Goal: Task Accomplishment & Management: Manage account settings

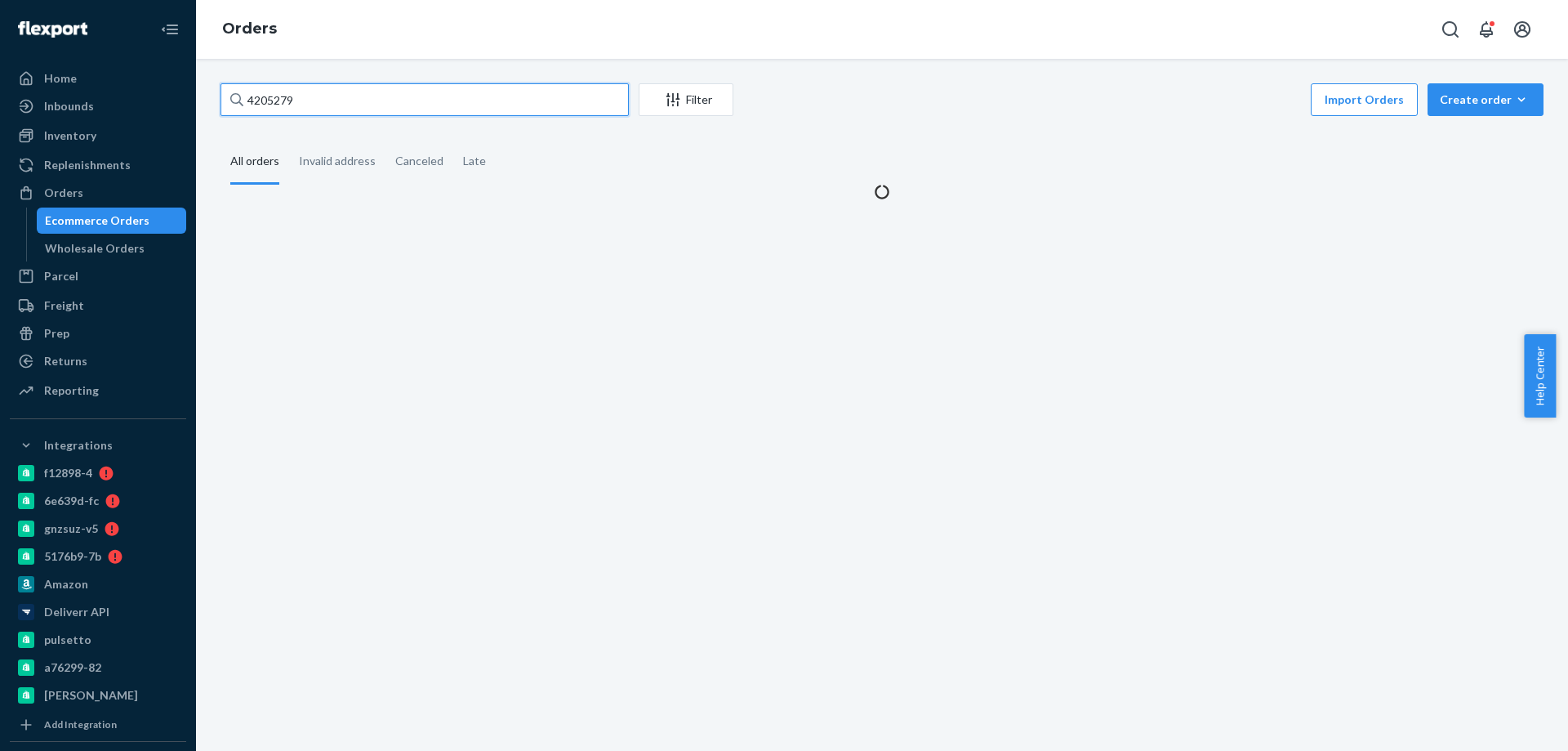
drag, startPoint x: 201, startPoint y: 100, endPoint x: 52, endPoint y: 92, distance: 149.2
click at [65, 92] on div "Home Inbounds Shipping Plans Problems Inventory Products Branded Packaging Repl…" at bounding box center [784, 376] width 1568 height 751
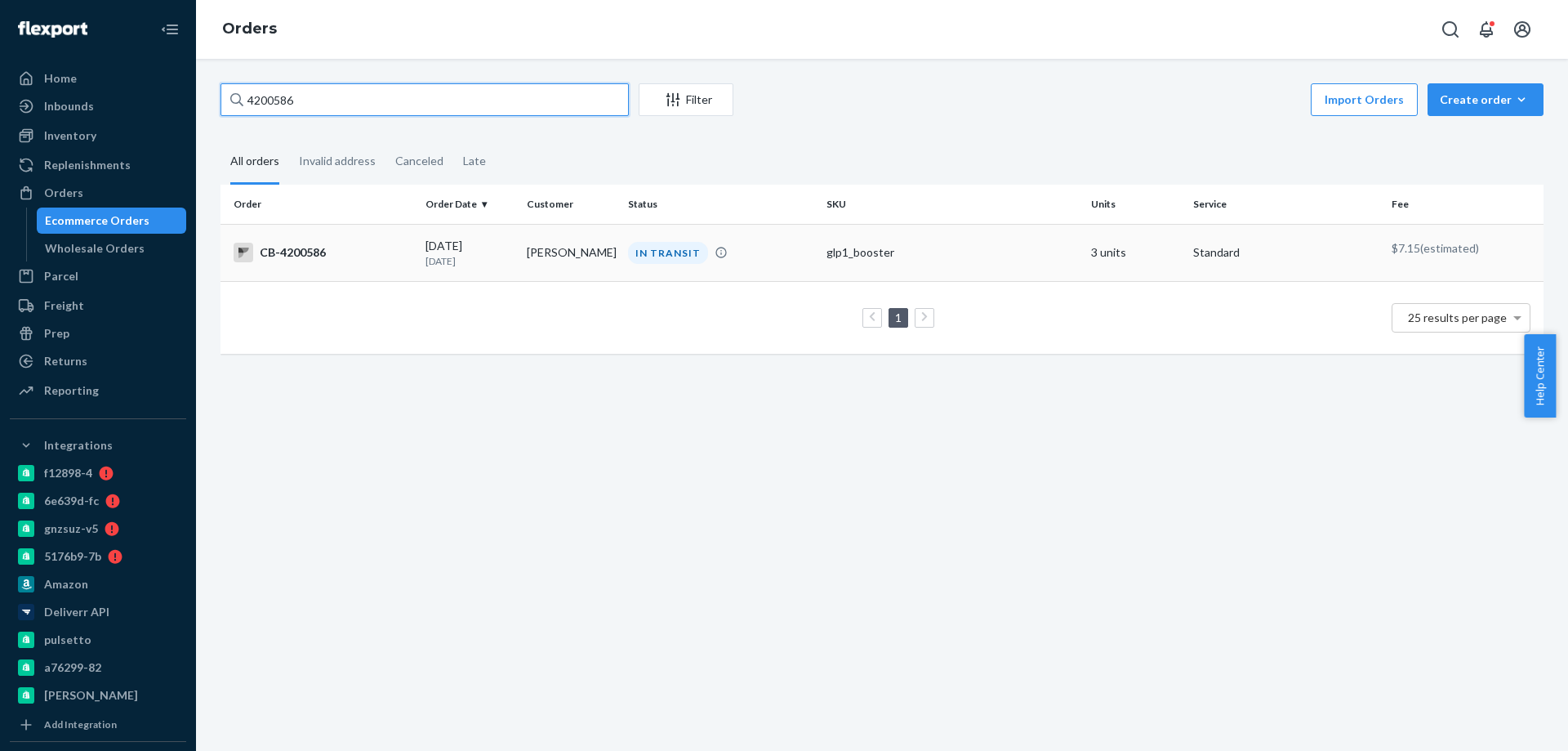
type input "4200586"
click at [528, 256] on td "[PERSON_NAME]" at bounding box center [571, 252] width 101 height 57
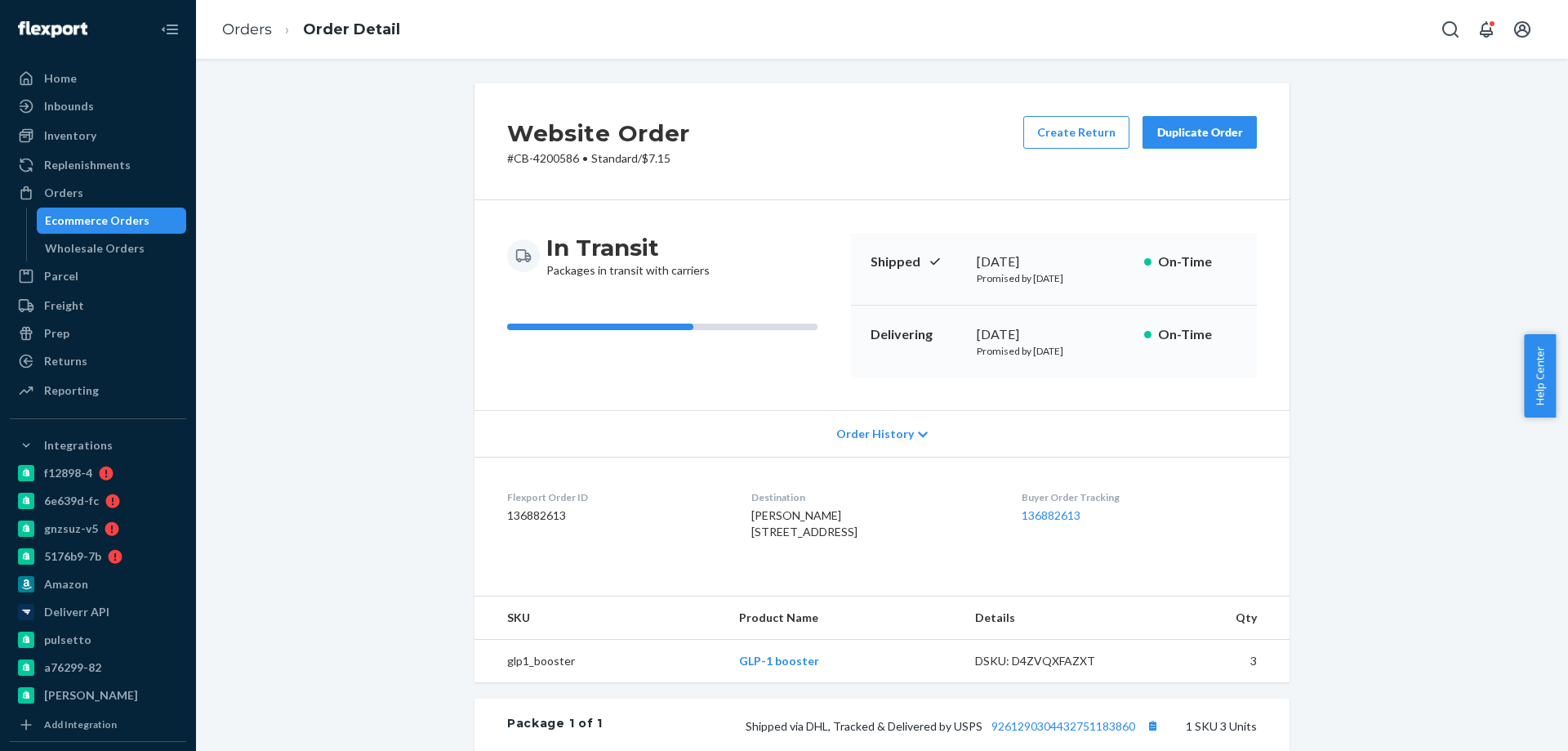
click at [113, 230] on div "Ecommerce Orders" at bounding box center [112, 221] width 147 height 23
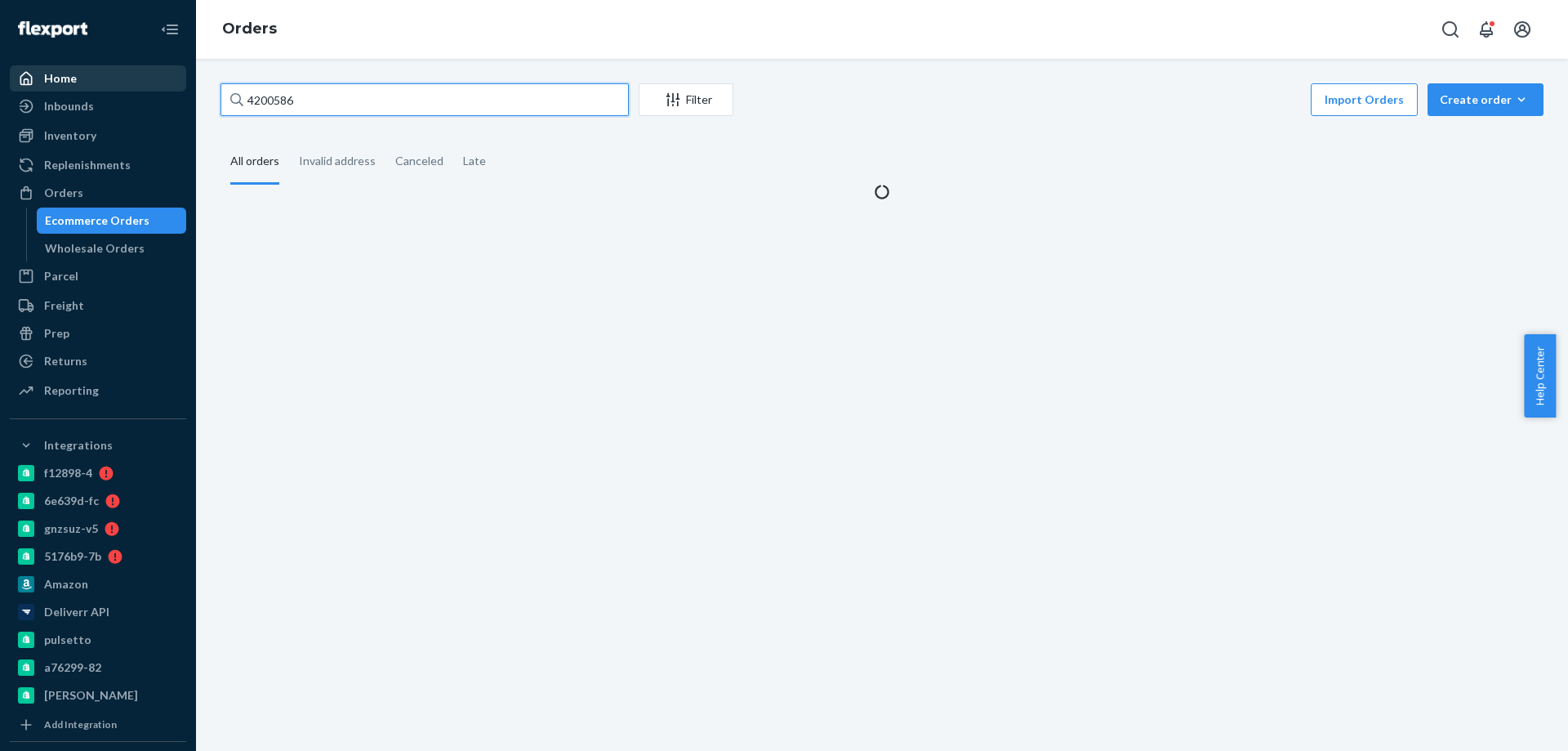
drag, startPoint x: 266, startPoint y: 101, endPoint x: 132, endPoint y: 91, distance: 134.4
click at [157, 96] on div "Home Inbounds Shipping Plans Problems Inventory Products Branded Packaging Repl…" at bounding box center [784, 376] width 1568 height 751
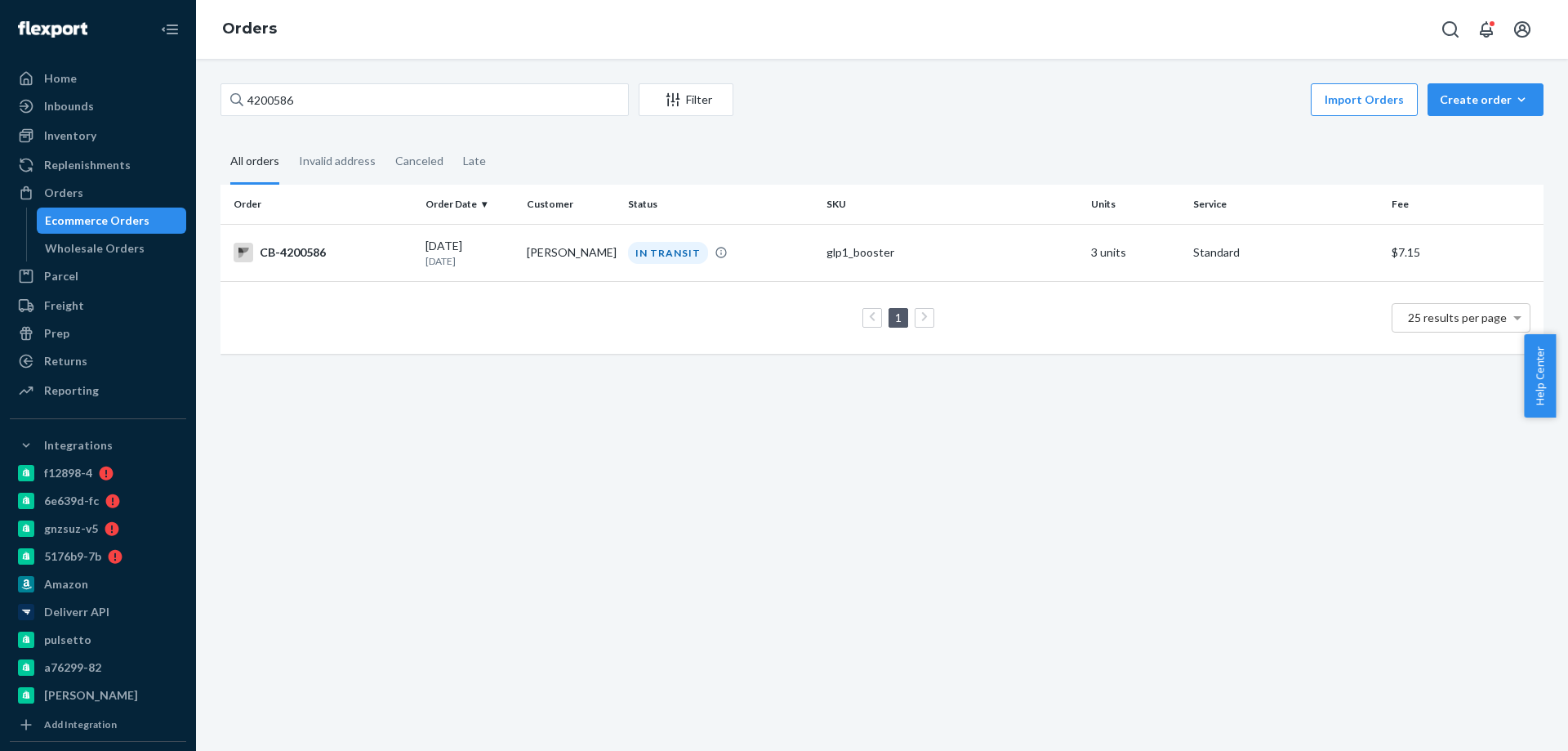
click at [507, 281] on td "1 25 results per page" at bounding box center [882, 317] width 1324 height 73
click at [538, 266] on td "[PERSON_NAME]" at bounding box center [571, 252] width 101 height 57
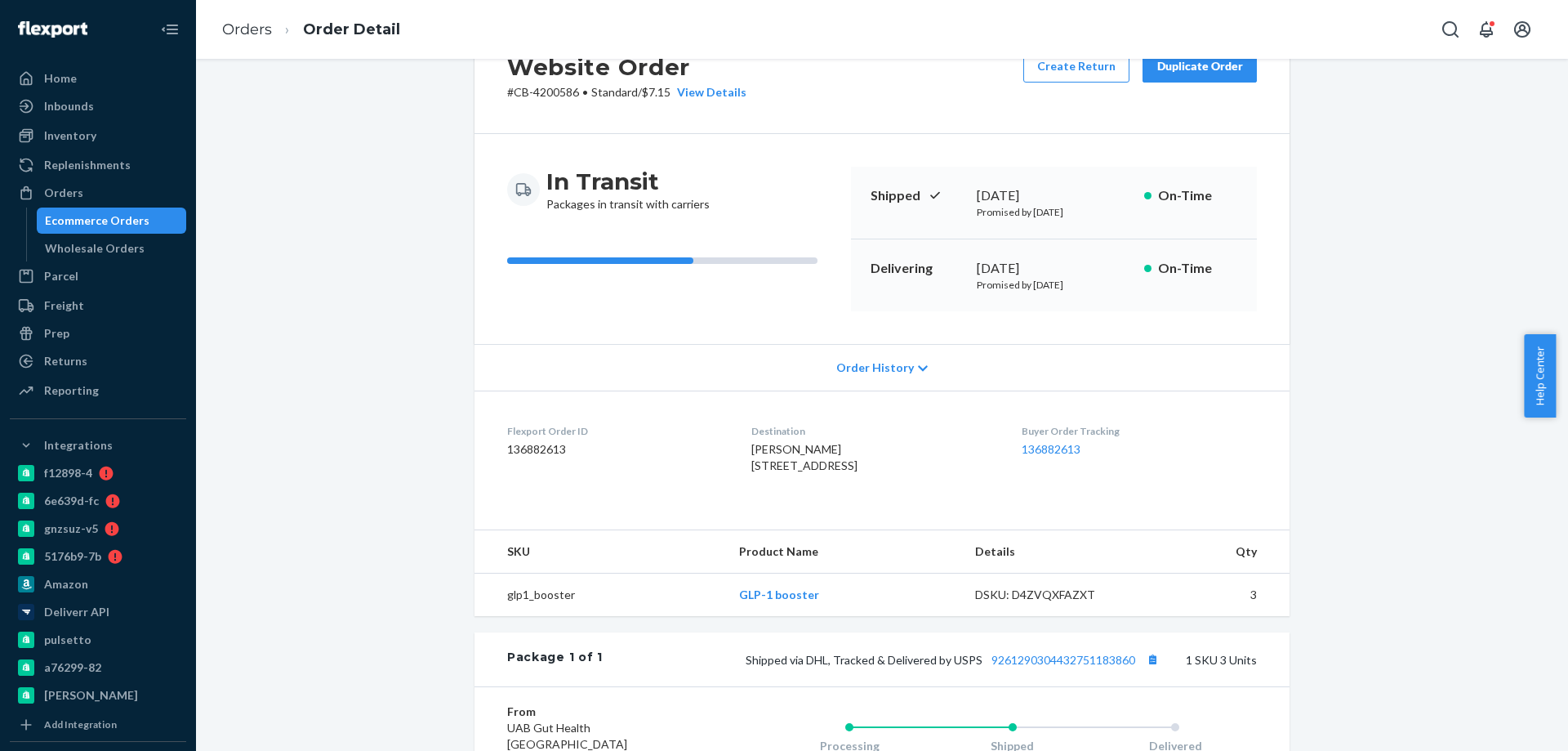
scroll to position [164, 0]
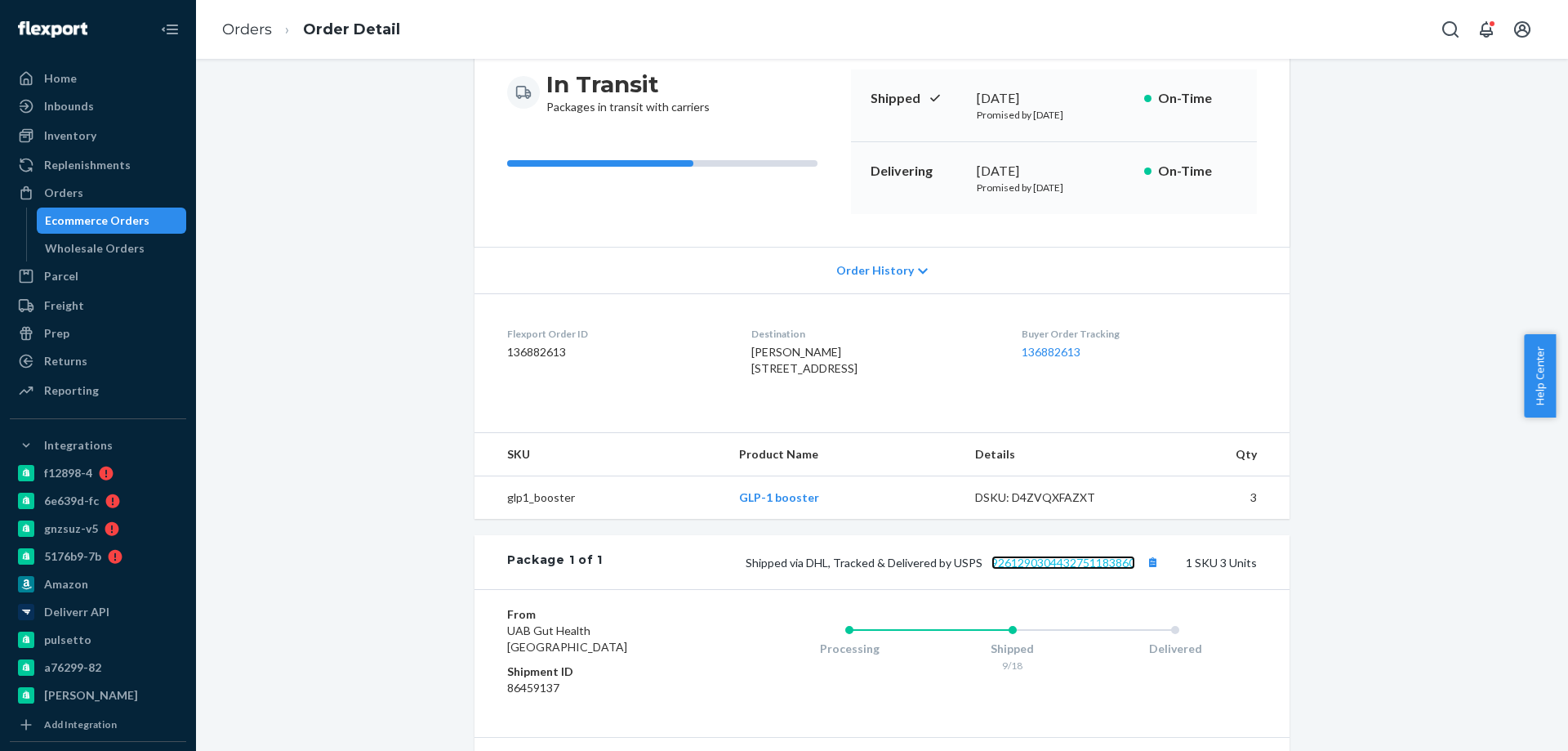
click at [1072, 569] on link "9261290304432751183860" at bounding box center [1063, 563] width 143 height 14
click at [109, 225] on div "Ecommerce Orders" at bounding box center [97, 220] width 105 height 17
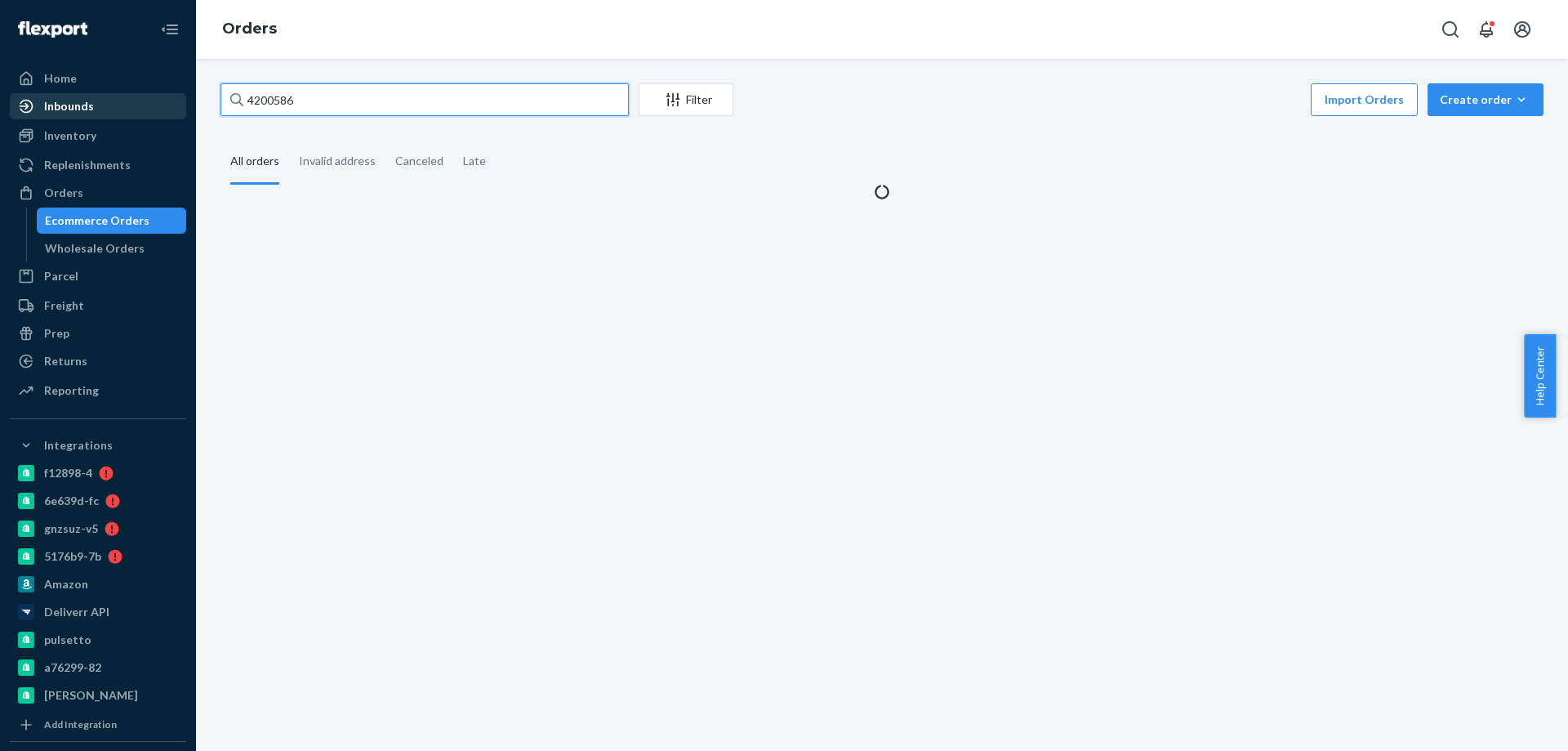
drag, startPoint x: 359, startPoint y: 97, endPoint x: 163, endPoint y: 96, distance: 196.0
click at [167, 98] on div "Home Inbounds Shipping Plans Problems Inventory Products Branded Packaging Repl…" at bounding box center [784, 376] width 1568 height 751
paste input "8354"
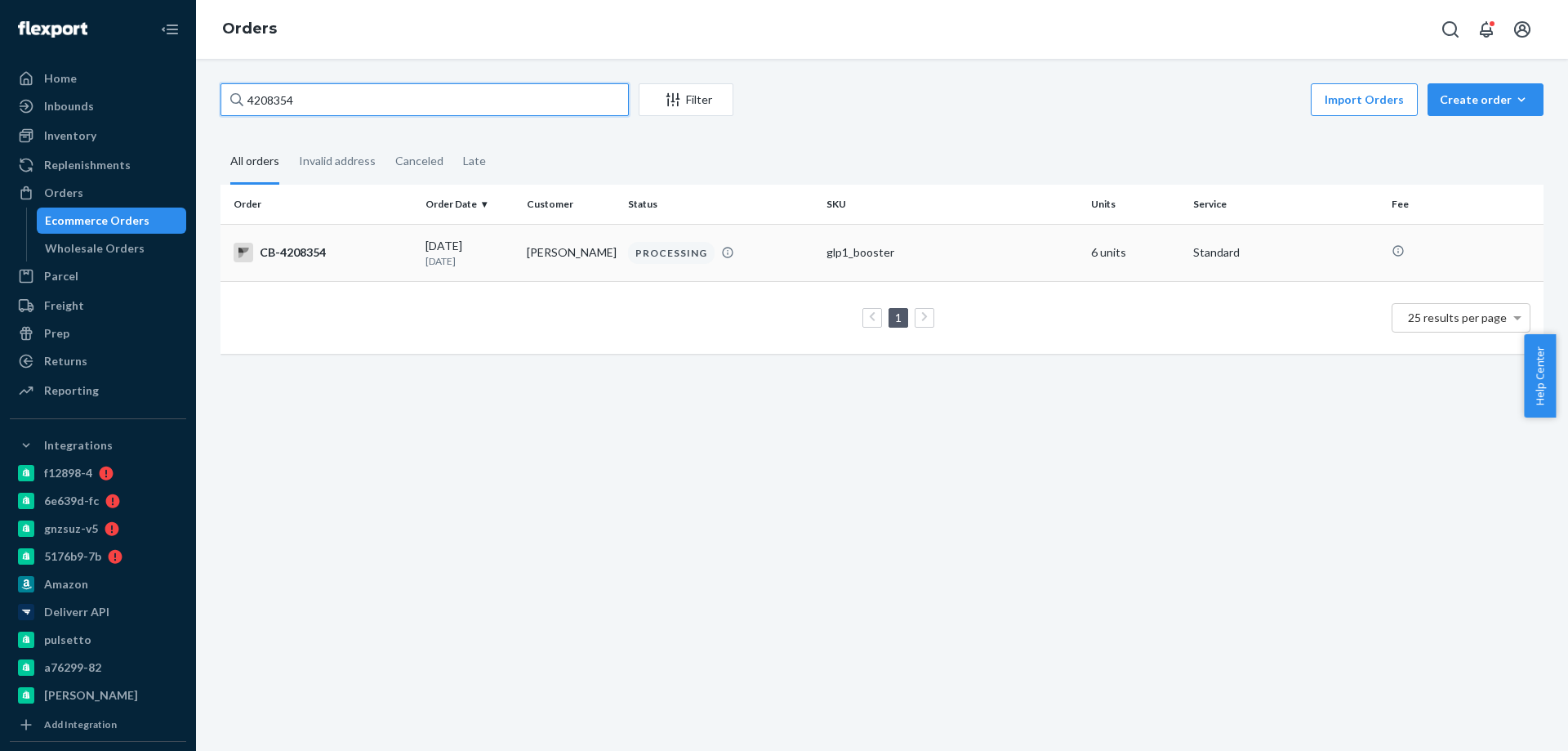
type input "4208354"
click at [494, 260] on p "[DATE]" at bounding box center [470, 261] width 88 height 14
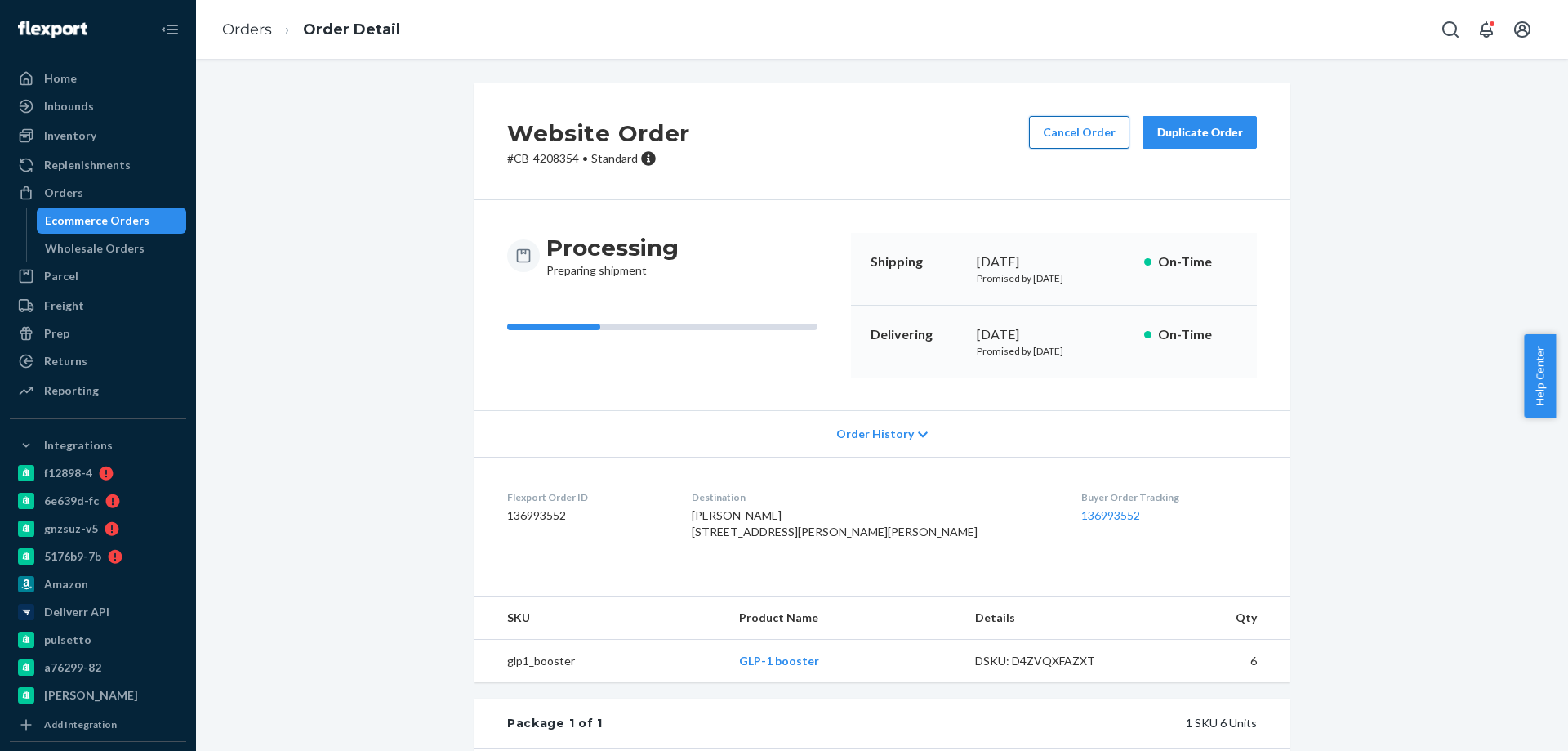
click at [1071, 127] on button "Cancel Order" at bounding box center [1079, 132] width 100 height 33
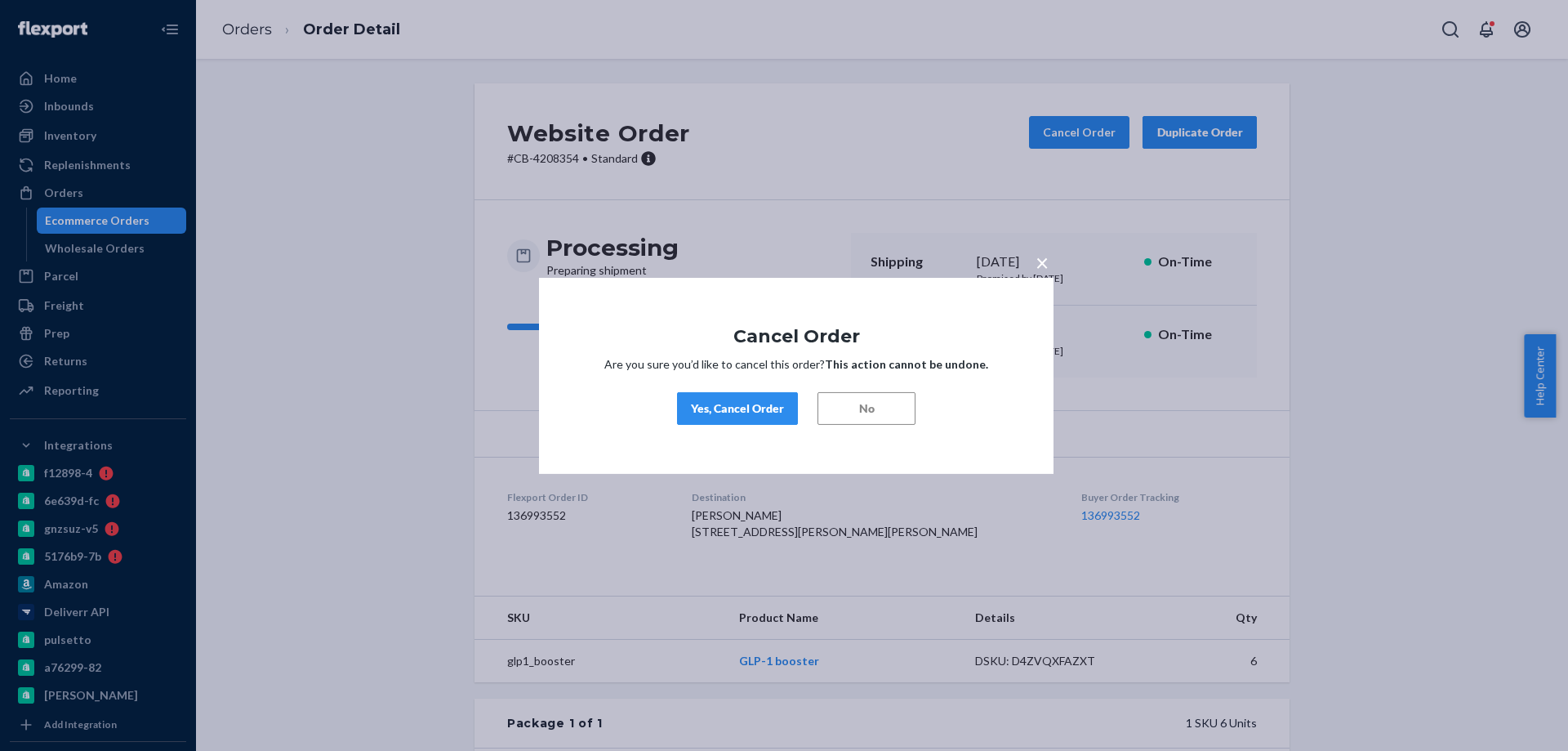
click at [735, 419] on button "Yes, Cancel Order" at bounding box center [737, 408] width 120 height 33
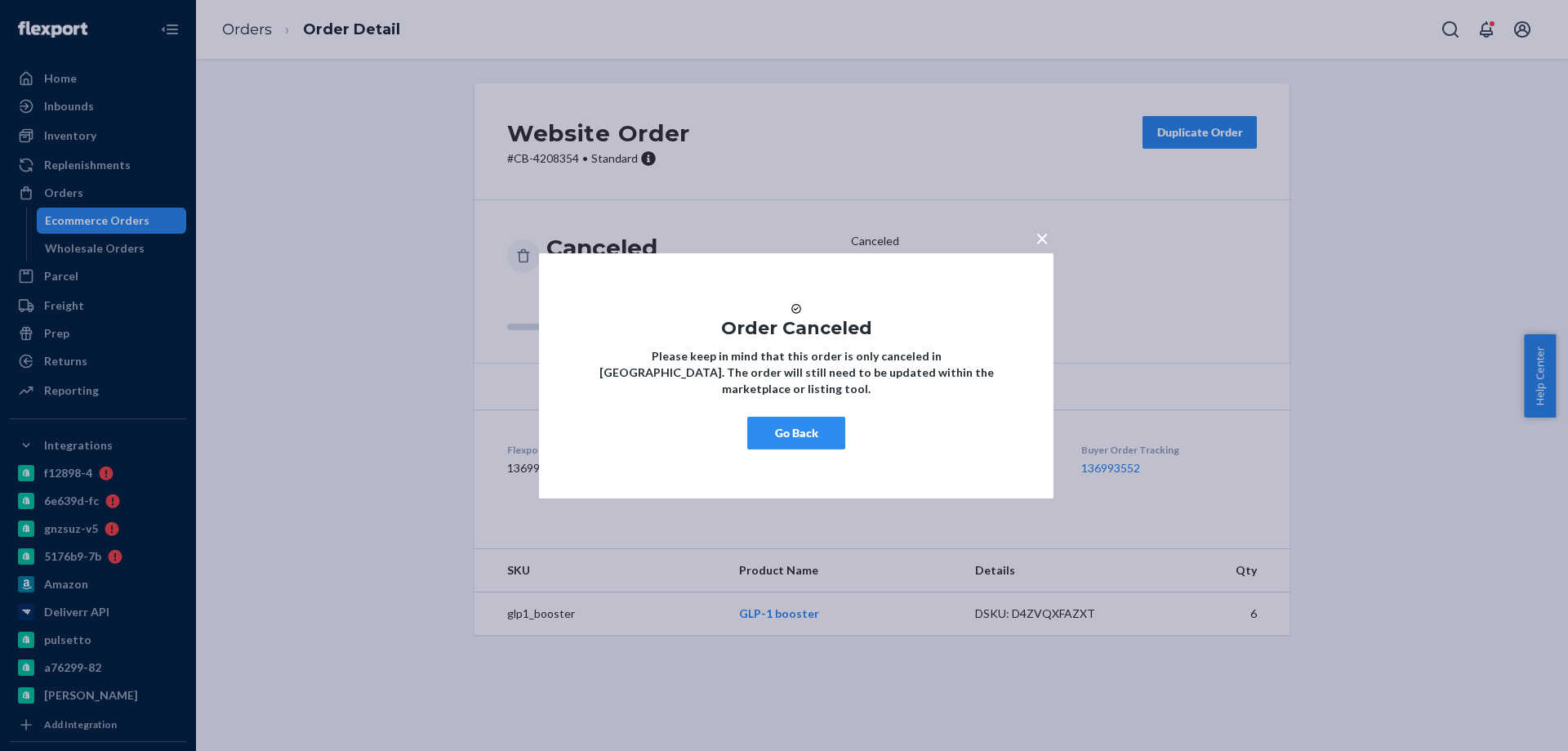
drag, startPoint x: 795, startPoint y: 402, endPoint x: 775, endPoint y: 428, distance: 32.8
click at [794, 407] on div "× Order Canceled Please keep in mind that this order is only canceled in [GEOGR…" at bounding box center [796, 375] width 514 height 245
click at [775, 428] on button "Go Back" at bounding box center [796, 433] width 98 height 33
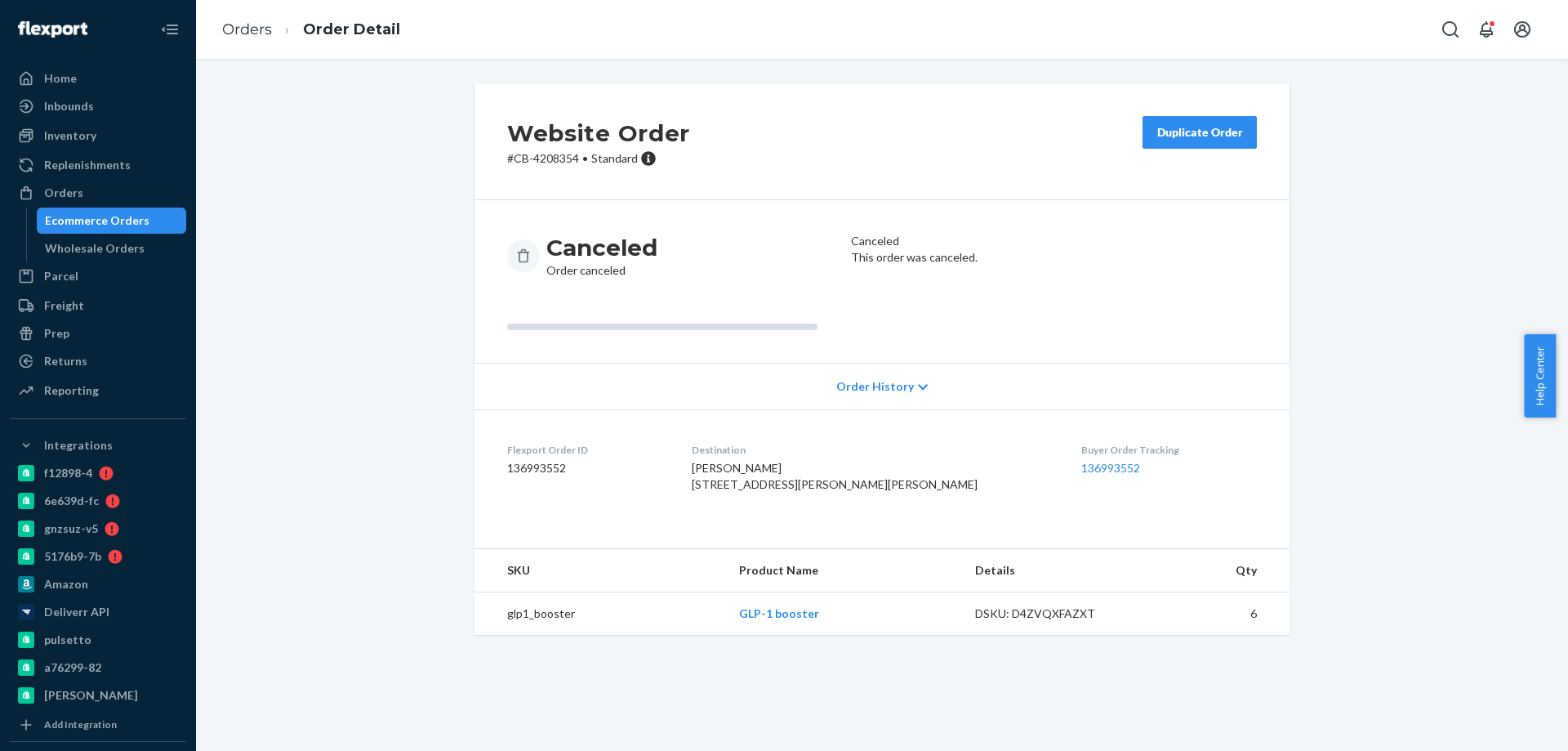
click at [86, 213] on div "Ecommerce Orders" at bounding box center [97, 220] width 105 height 17
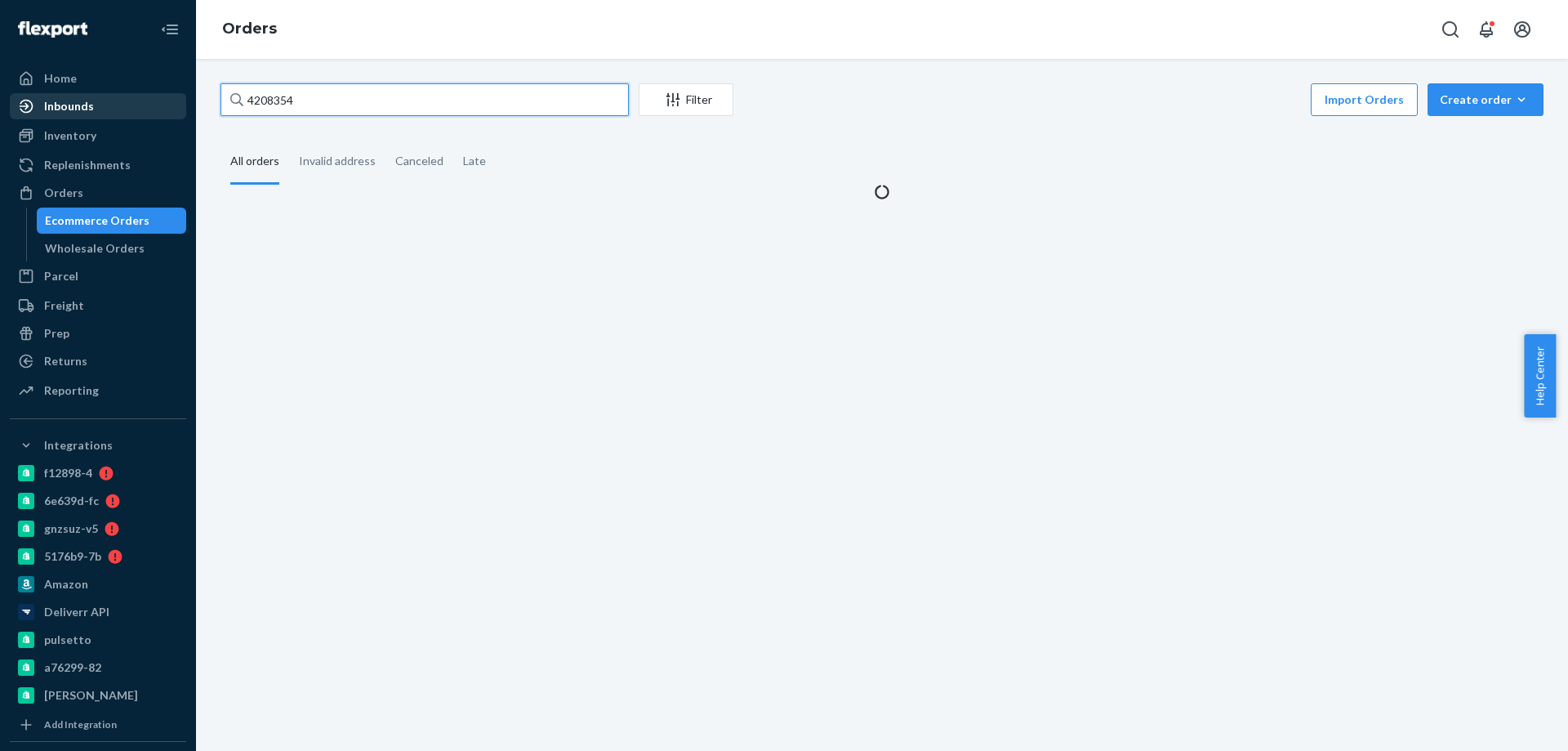
paste input "16616"
click at [160, 113] on div "Home Inbounds Shipping Plans Problems Inventory Products Branded Packaging Repl…" at bounding box center [784, 376] width 1568 height 751
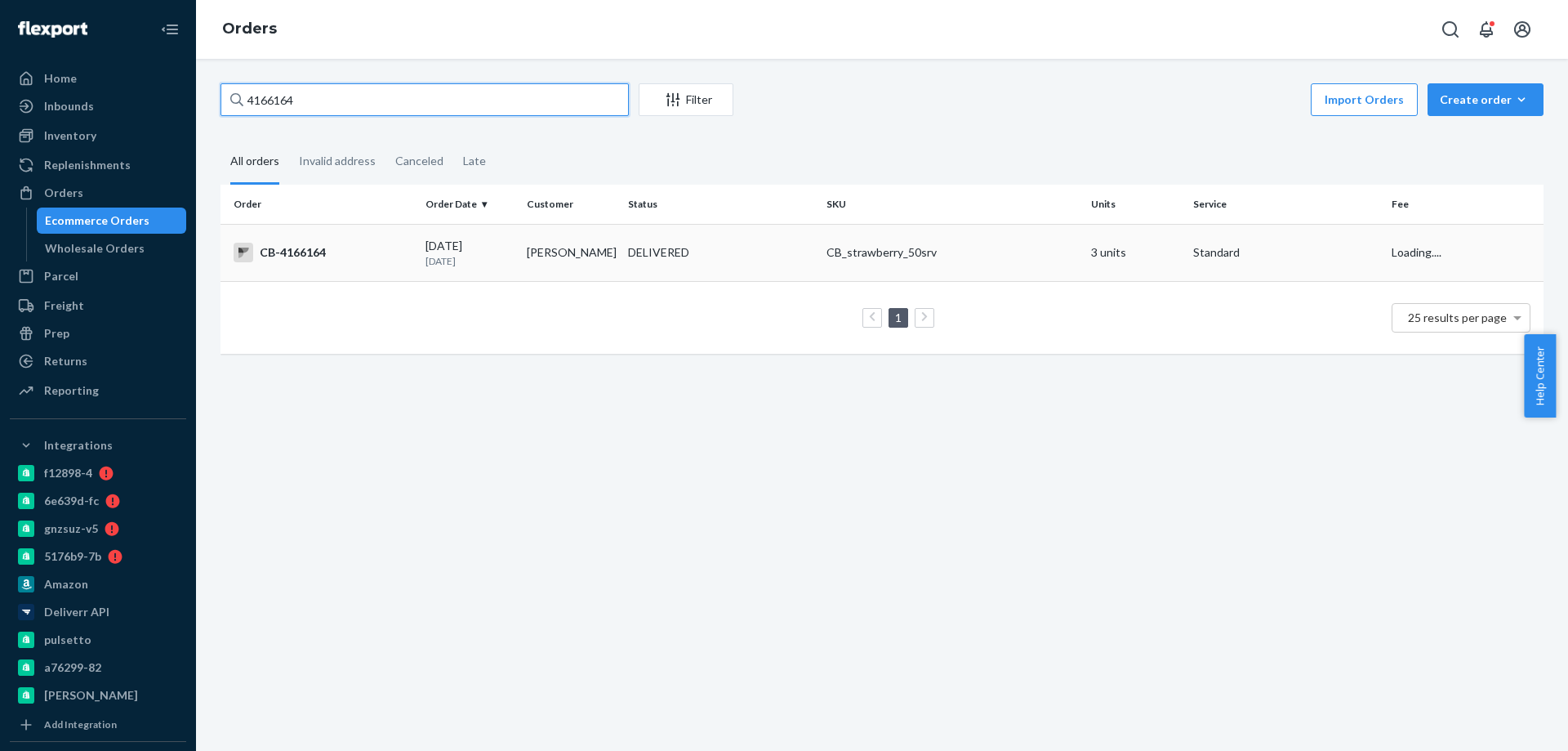
type input "4166164"
click at [521, 264] on td "[PERSON_NAME]" at bounding box center [571, 252] width 101 height 57
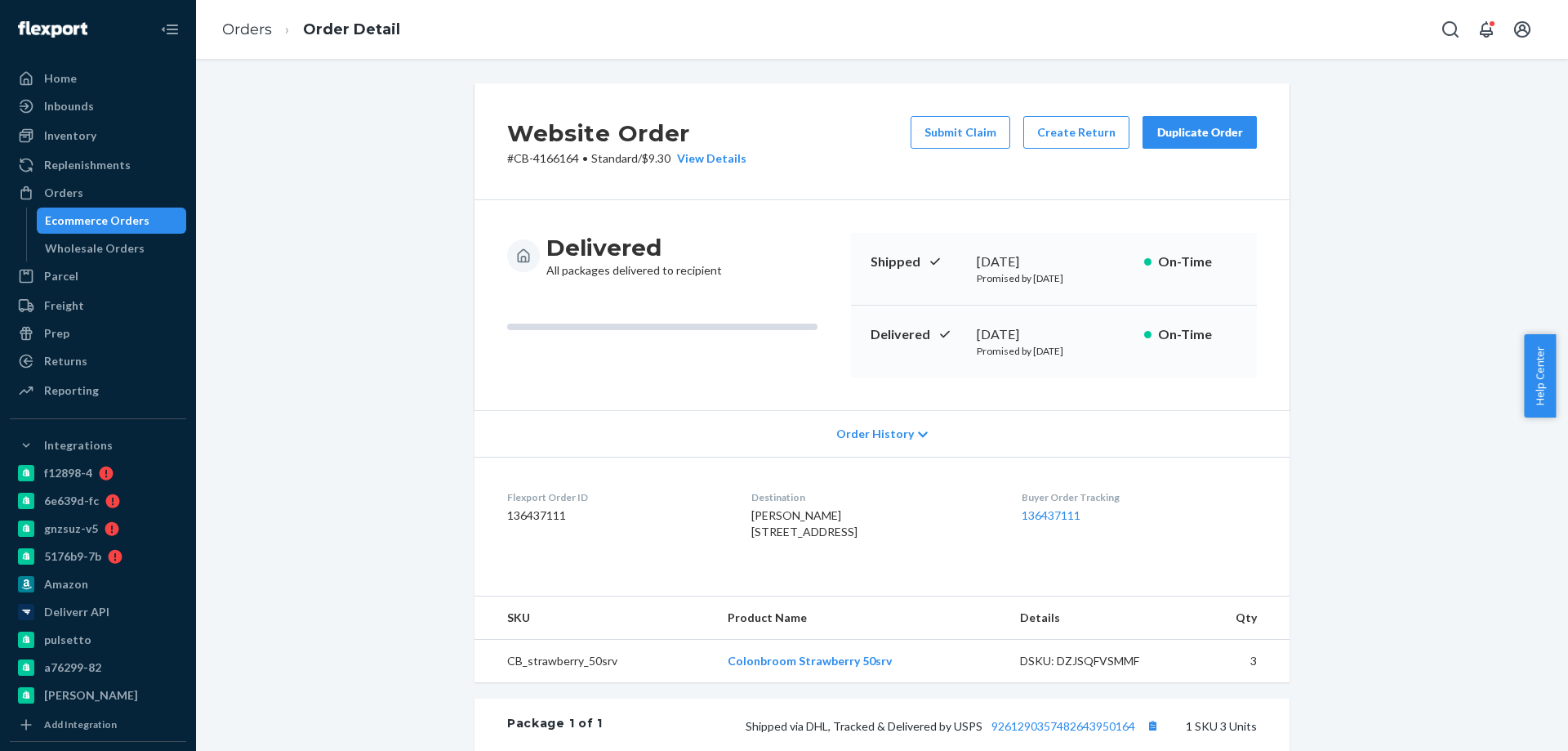
click at [108, 232] on link "Ecommerce Orders" at bounding box center [112, 221] width 150 height 26
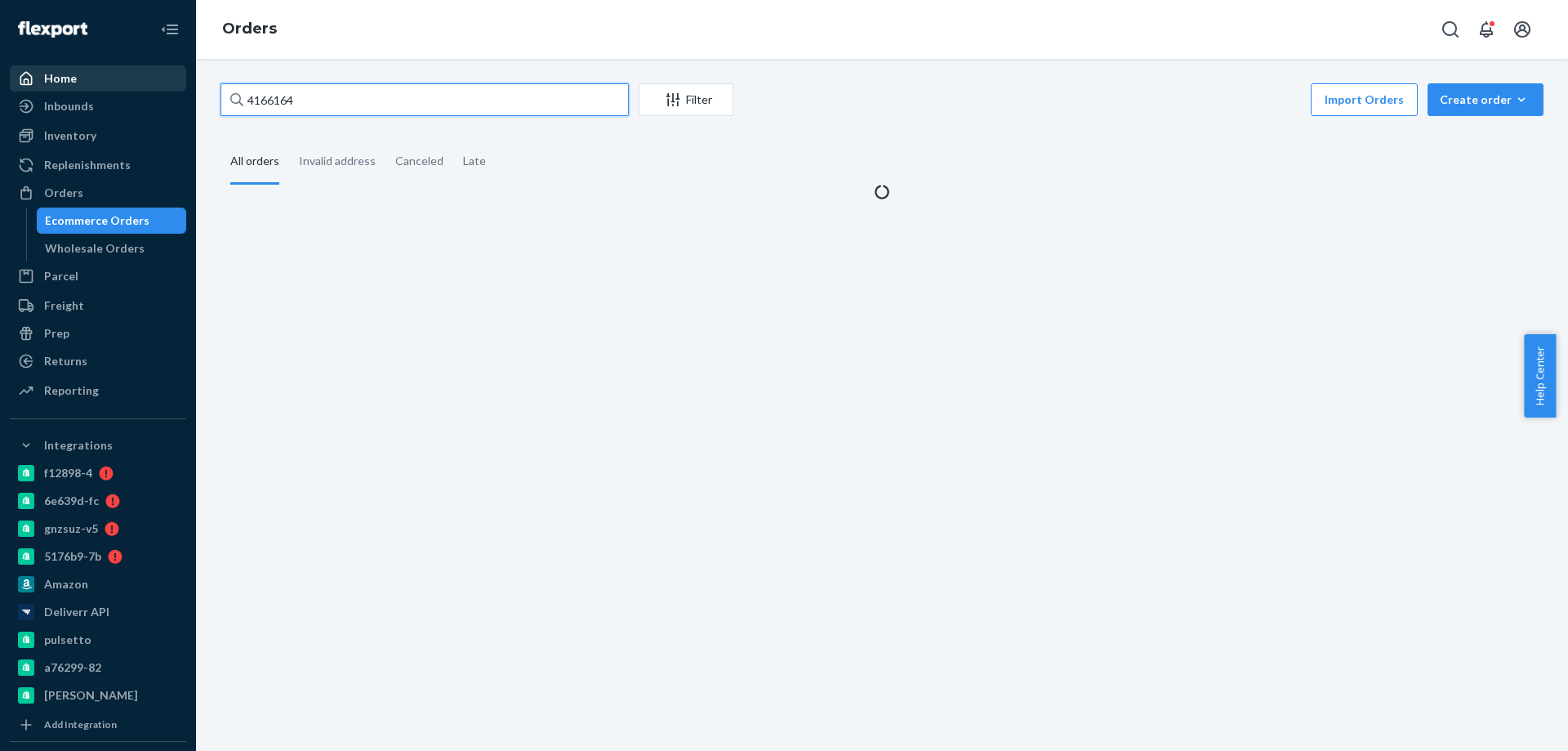
drag, startPoint x: 383, startPoint y: 99, endPoint x: 75, endPoint y: 83, distance: 308.4
click at [100, 94] on div "Home Inbounds Shipping Plans Problems Inventory Products Branded Packaging Repl…" at bounding box center [784, 376] width 1568 height 751
paste input "48043"
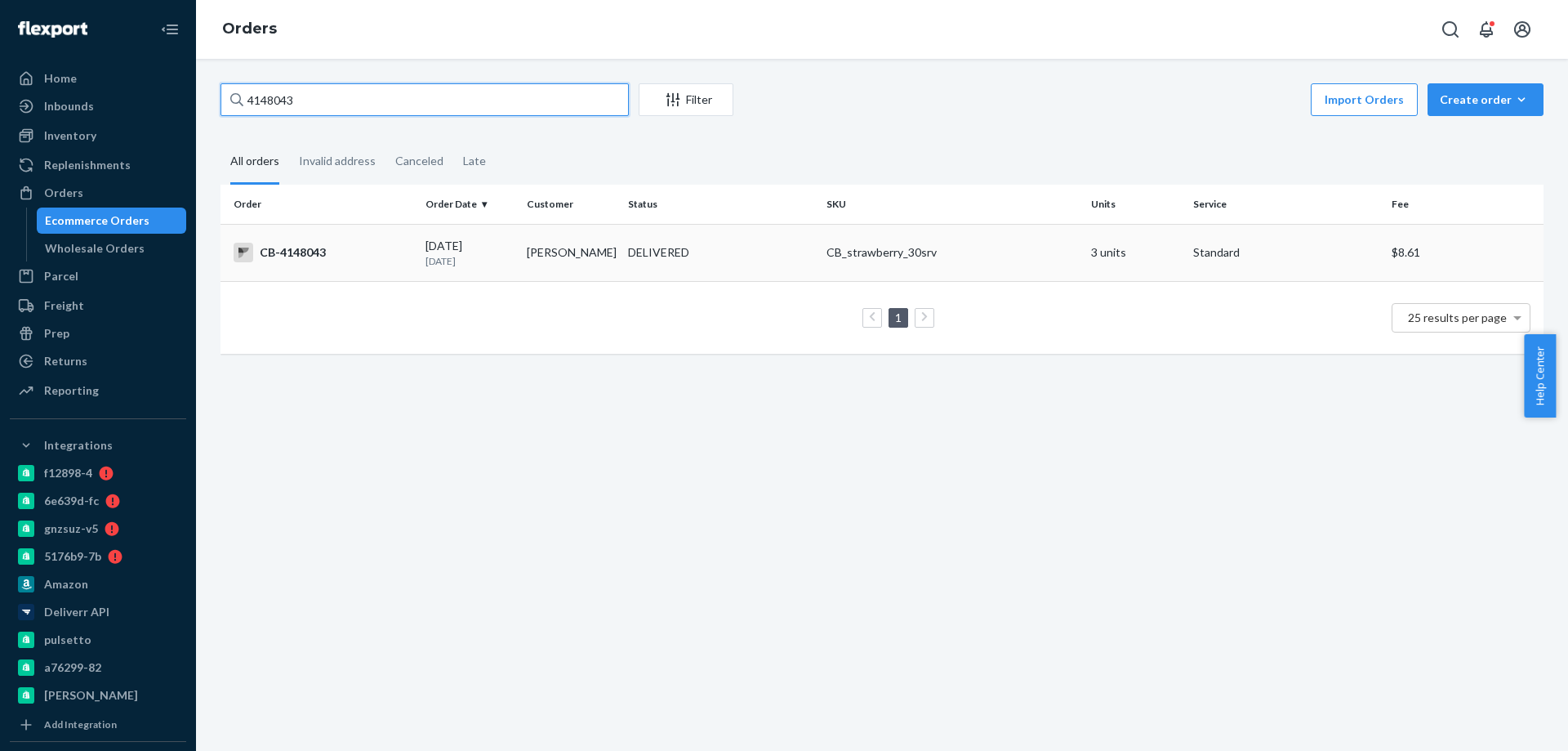
type input "4148043"
click at [528, 259] on td "[PERSON_NAME]" at bounding box center [571, 252] width 101 height 57
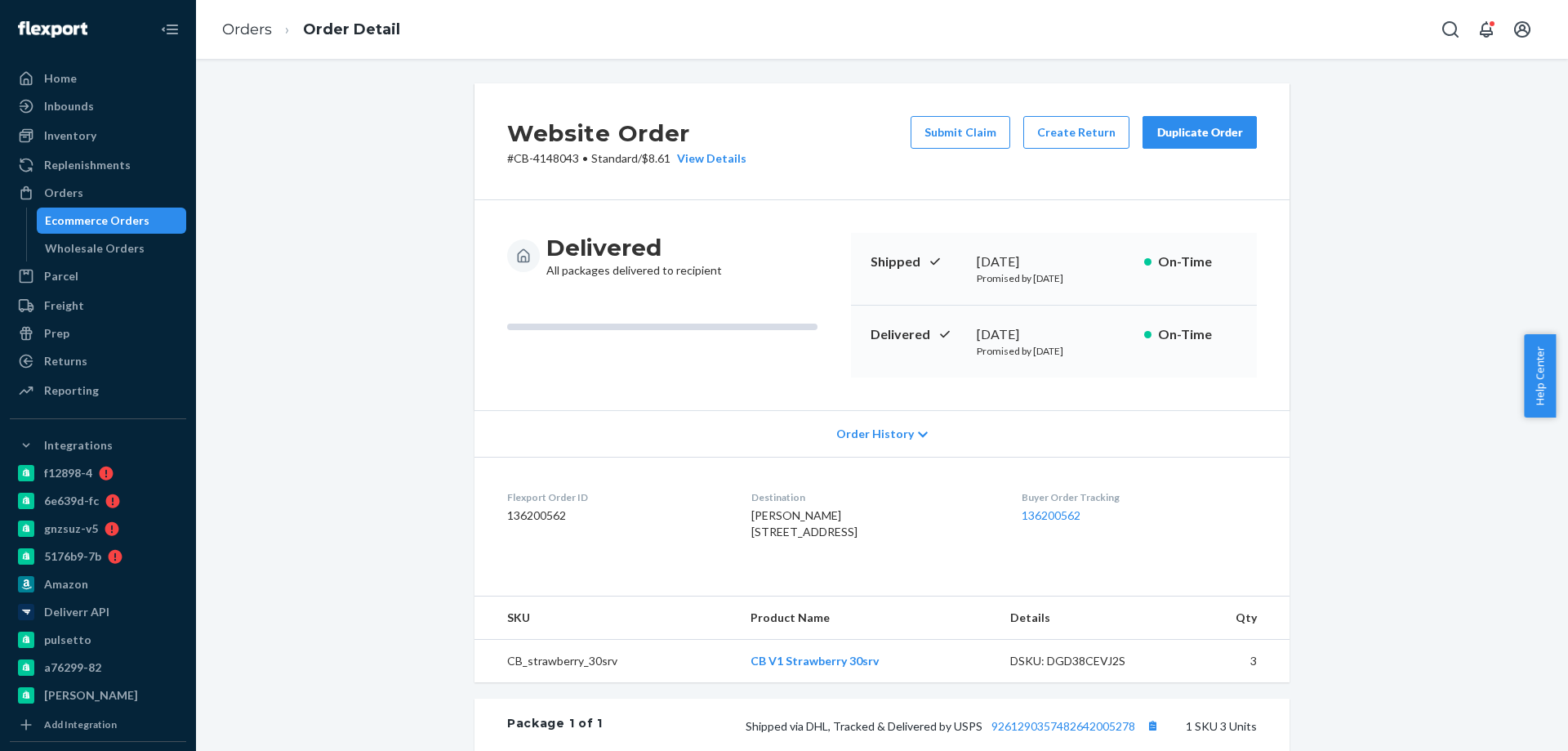
click at [120, 227] on div "Ecommerce Orders" at bounding box center [97, 220] width 105 height 17
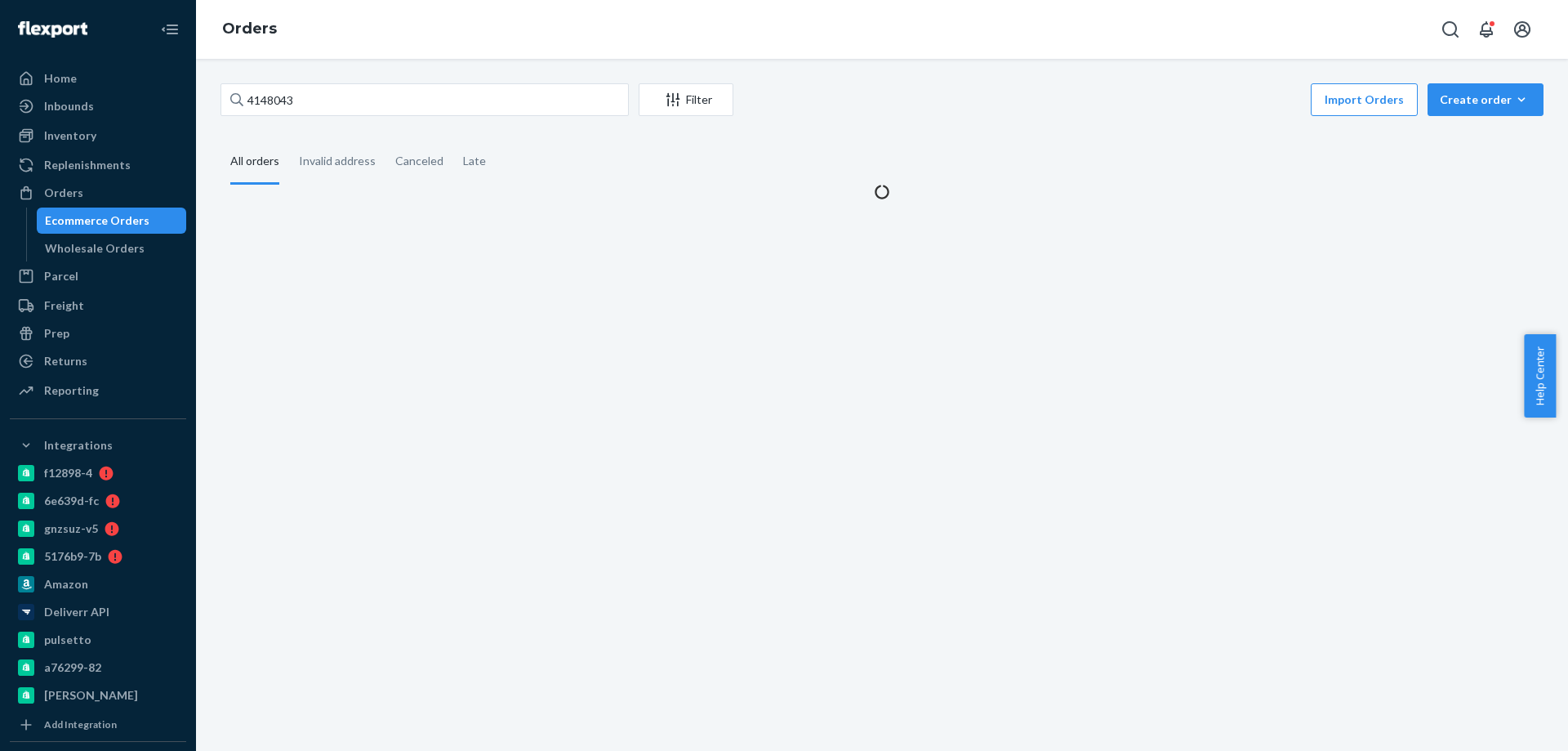
click at [117, 217] on div "Ecommerce Orders" at bounding box center [97, 220] width 105 height 17
drag, startPoint x: 371, startPoint y: 69, endPoint x: 90, endPoint y: 80, distance: 281.2
click at [134, 86] on div "Home Inbounds Shipping Plans Problems Inventory Products Branded Packaging Repl…" at bounding box center [784, 376] width 1568 height 751
drag, startPoint x: 314, startPoint y: 98, endPoint x: 12, endPoint y: 75, distance: 302.9
click at [147, 91] on div "Home Inbounds Shipping Plans Problems Inventory Products Branded Packaging Repl…" at bounding box center [784, 376] width 1568 height 751
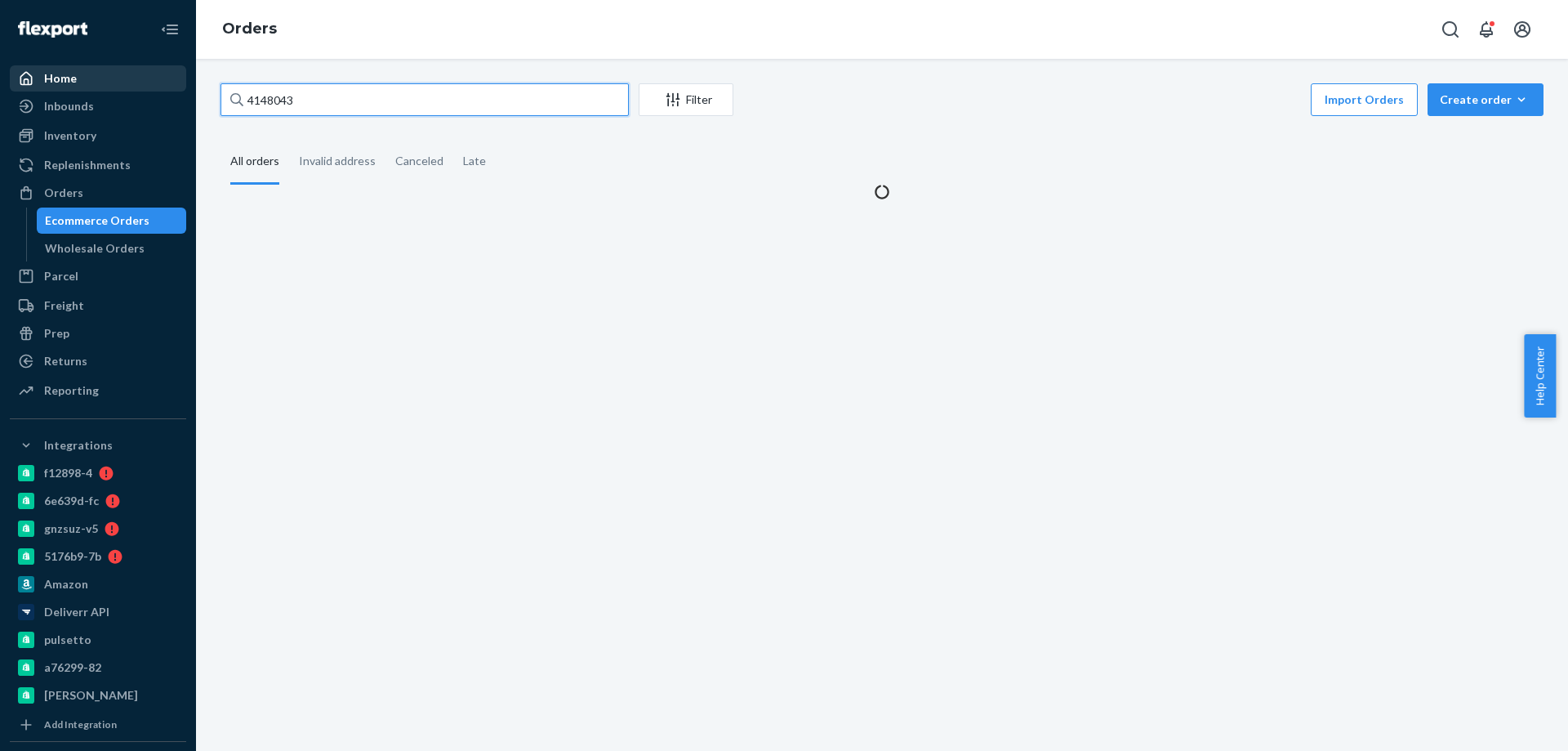
paste input "66164"
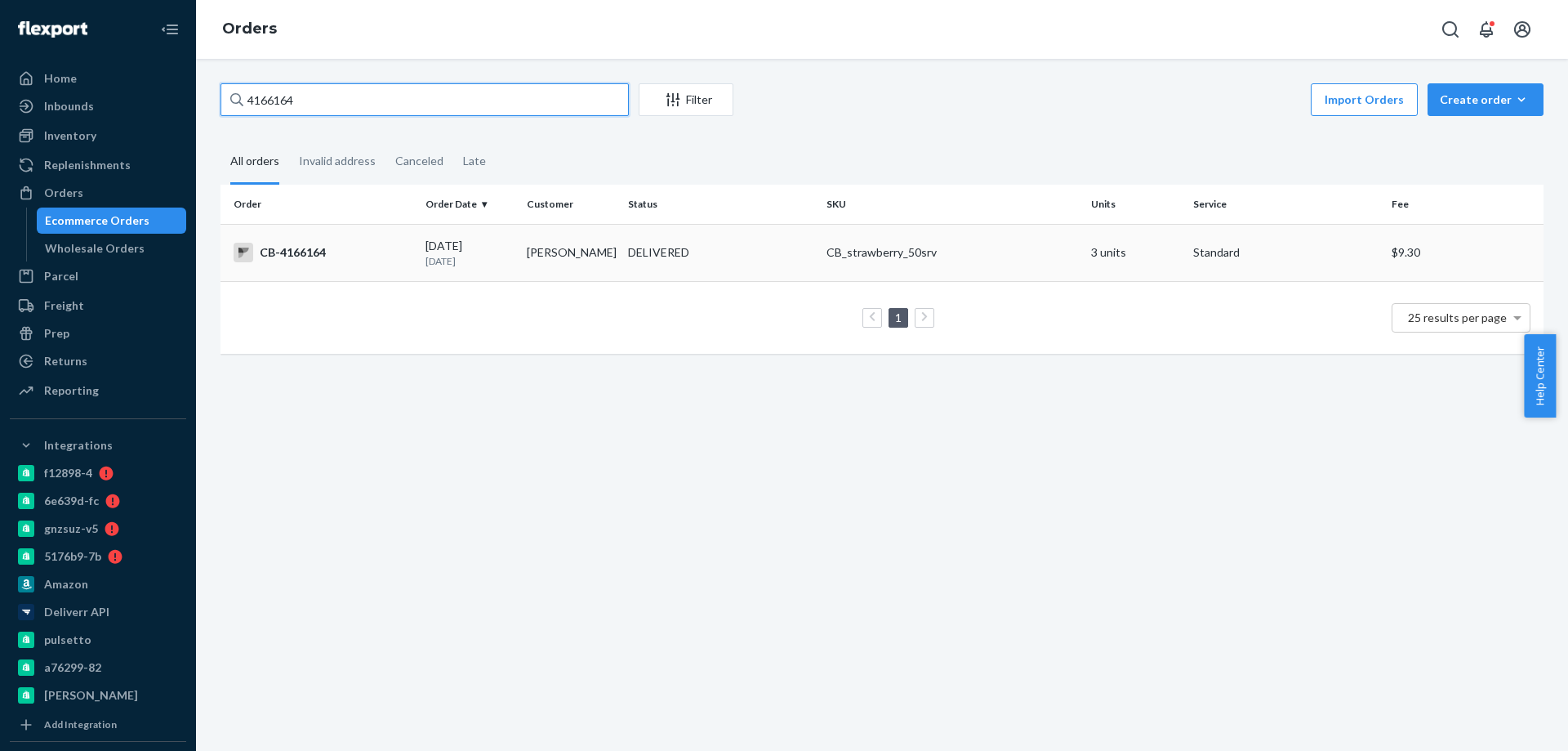
type input "4166164"
click at [494, 260] on p "[DATE]" at bounding box center [470, 261] width 88 height 14
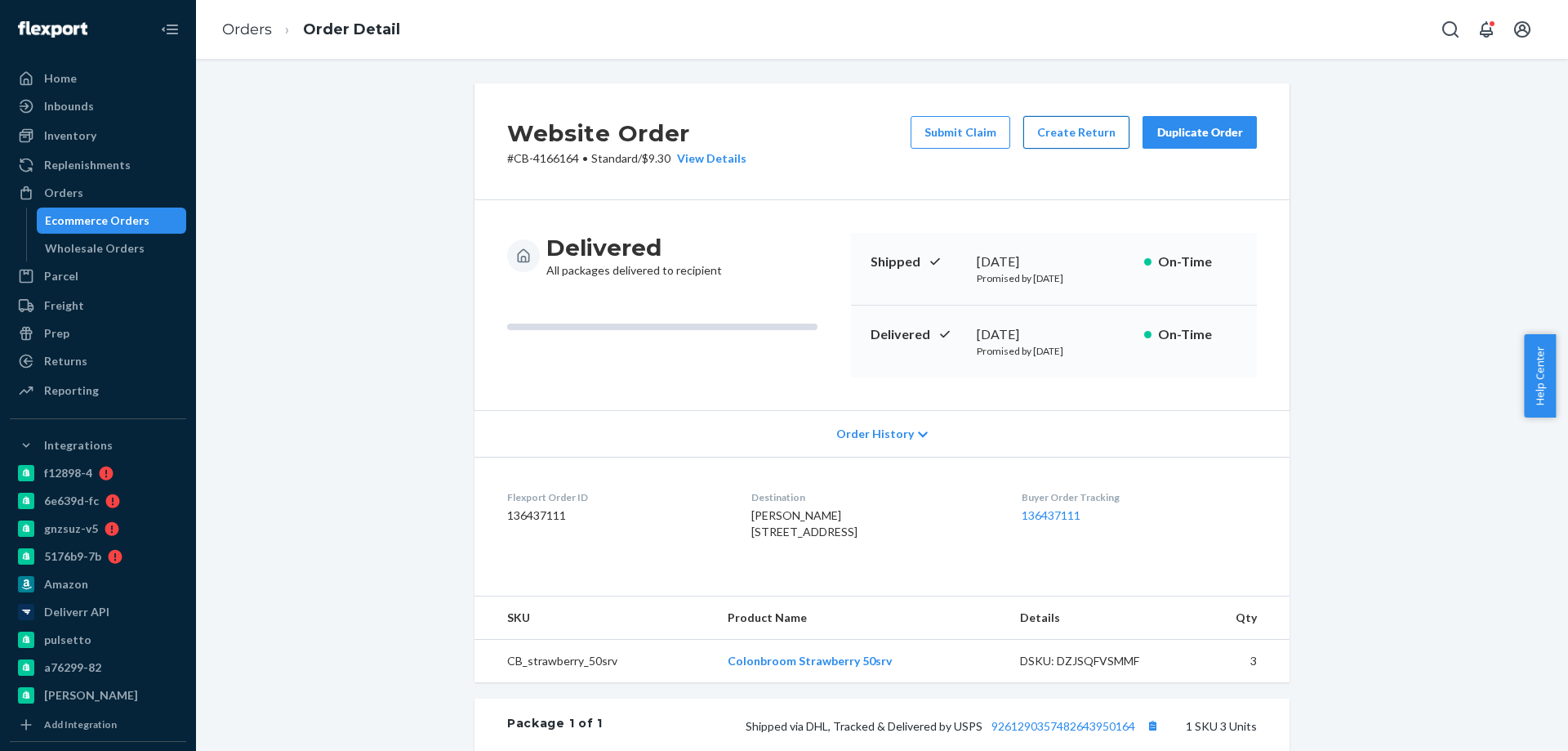
click at [1076, 129] on button "Create Return" at bounding box center [1076, 132] width 106 height 33
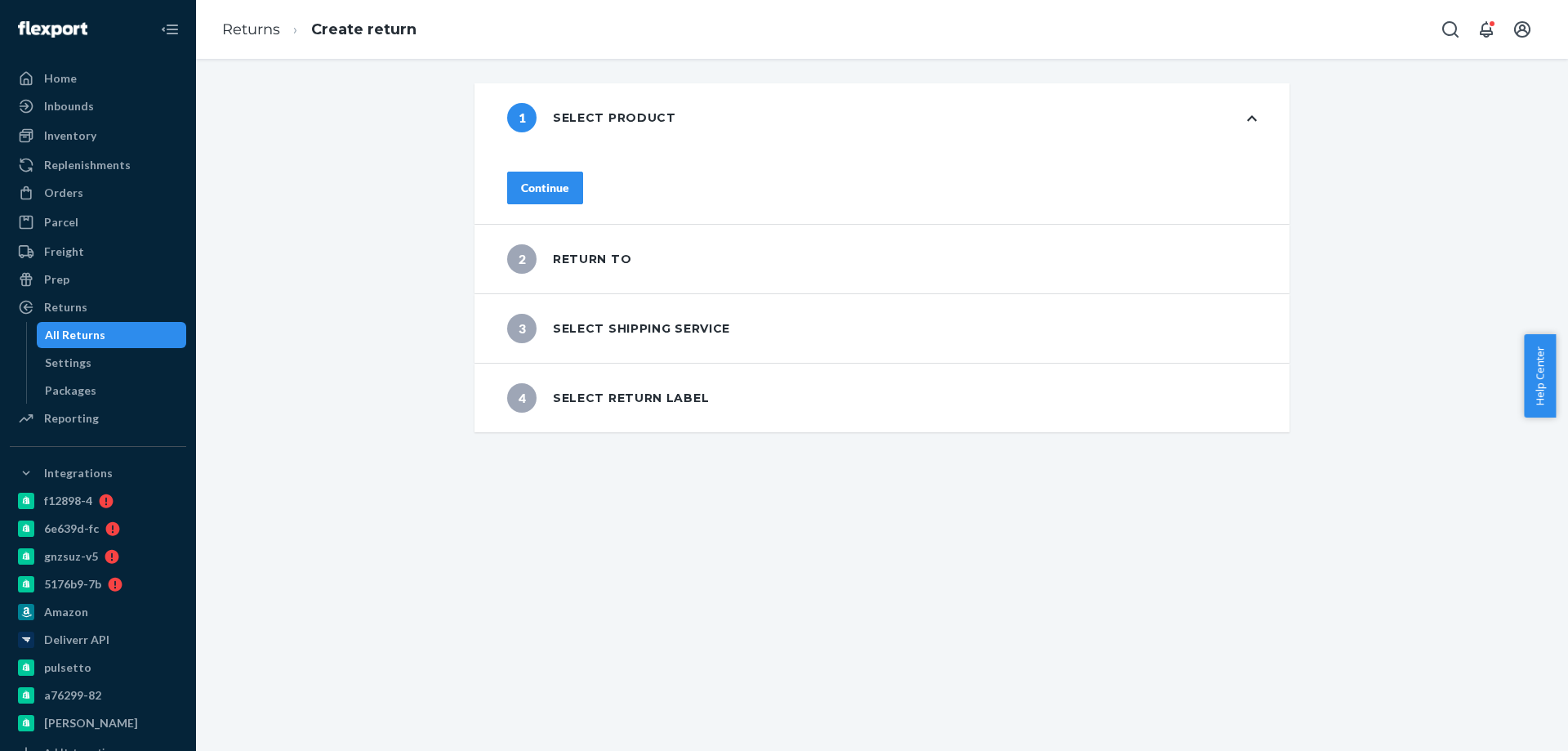
click at [583, 188] on button "Continue" at bounding box center [545, 187] width 76 height 33
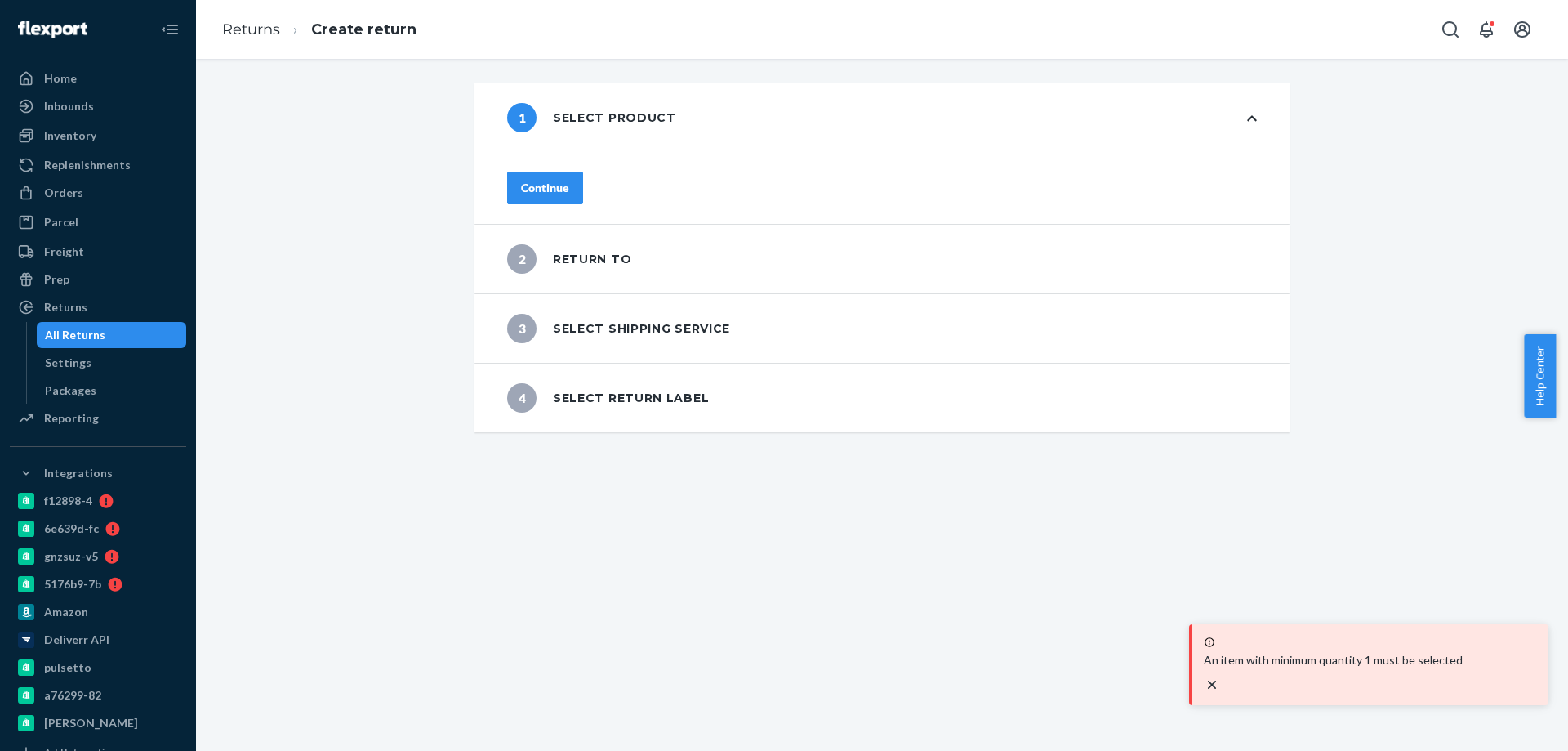
click at [568, 190] on div "Continue" at bounding box center [882, 188] width 815 height 72
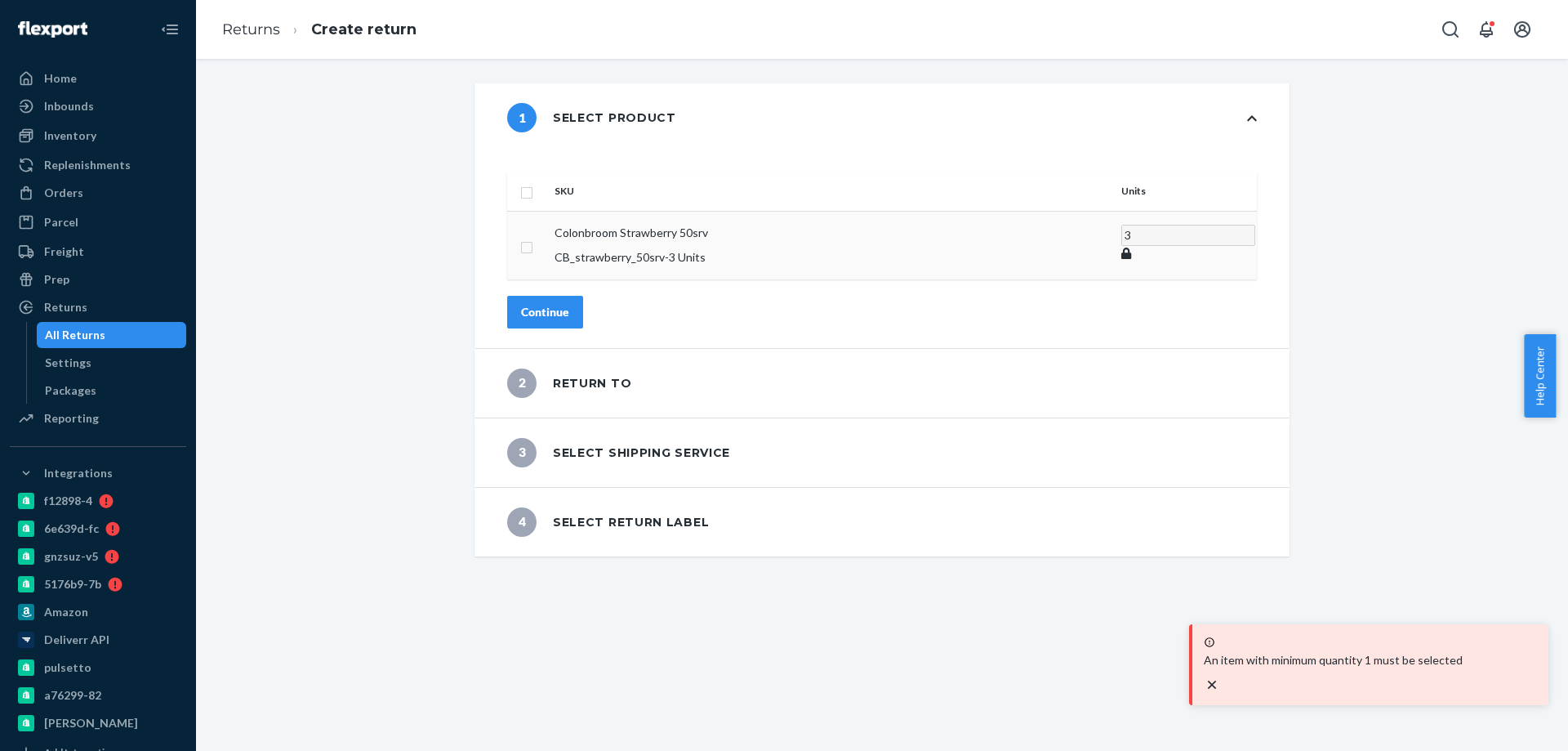
click at [533, 237] on input "checkbox" at bounding box center [527, 245] width 13 height 18
checkbox input "true"
click at [569, 303] on div "Continue" at bounding box center [545, 311] width 48 height 17
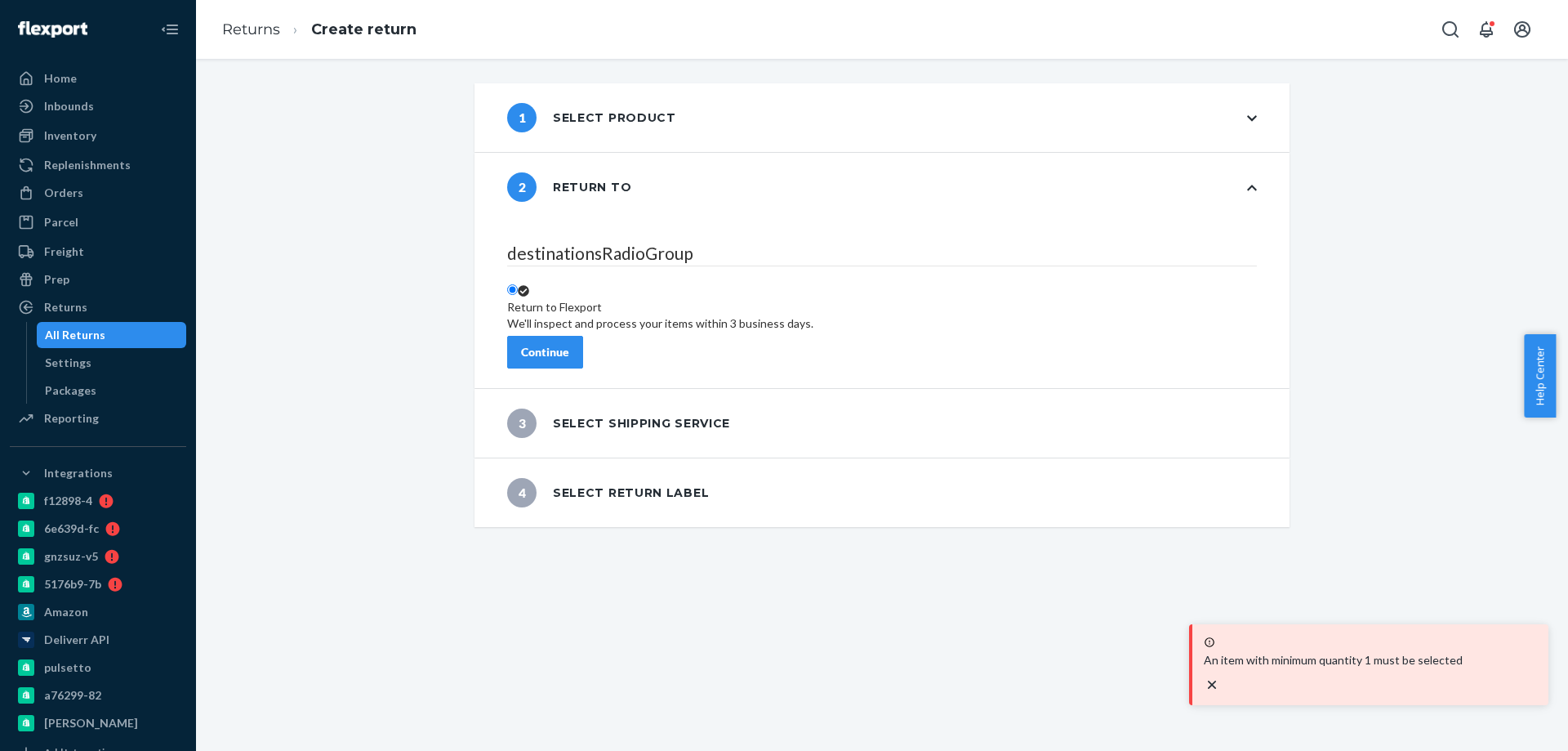
click at [572, 359] on div "destinationsRadioGroup Return to Flexport We'll inspect and process your items …" at bounding box center [882, 304] width 815 height 166
click at [583, 350] on button "Continue" at bounding box center [545, 352] width 76 height 33
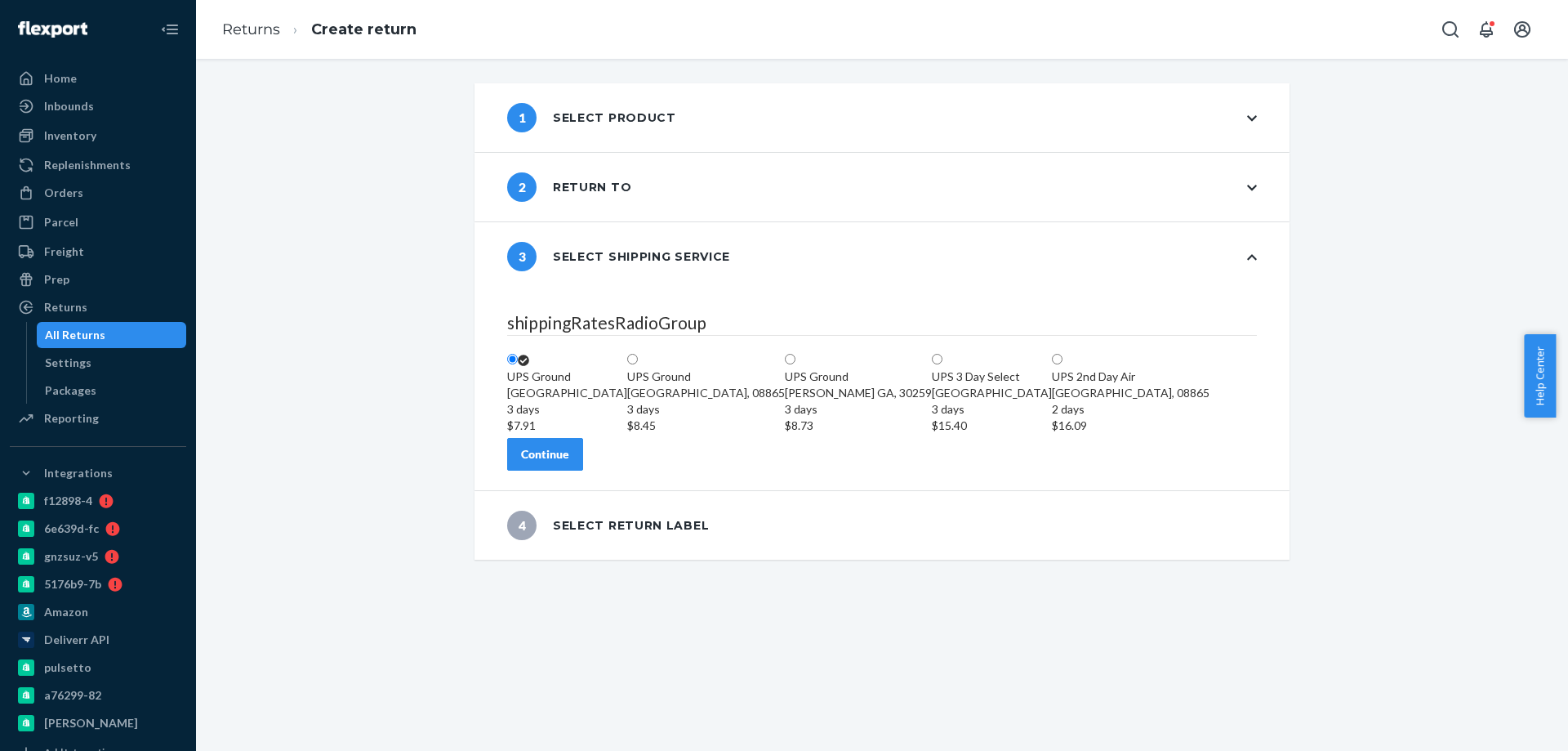
click at [569, 463] on div "Continue" at bounding box center [545, 454] width 48 height 17
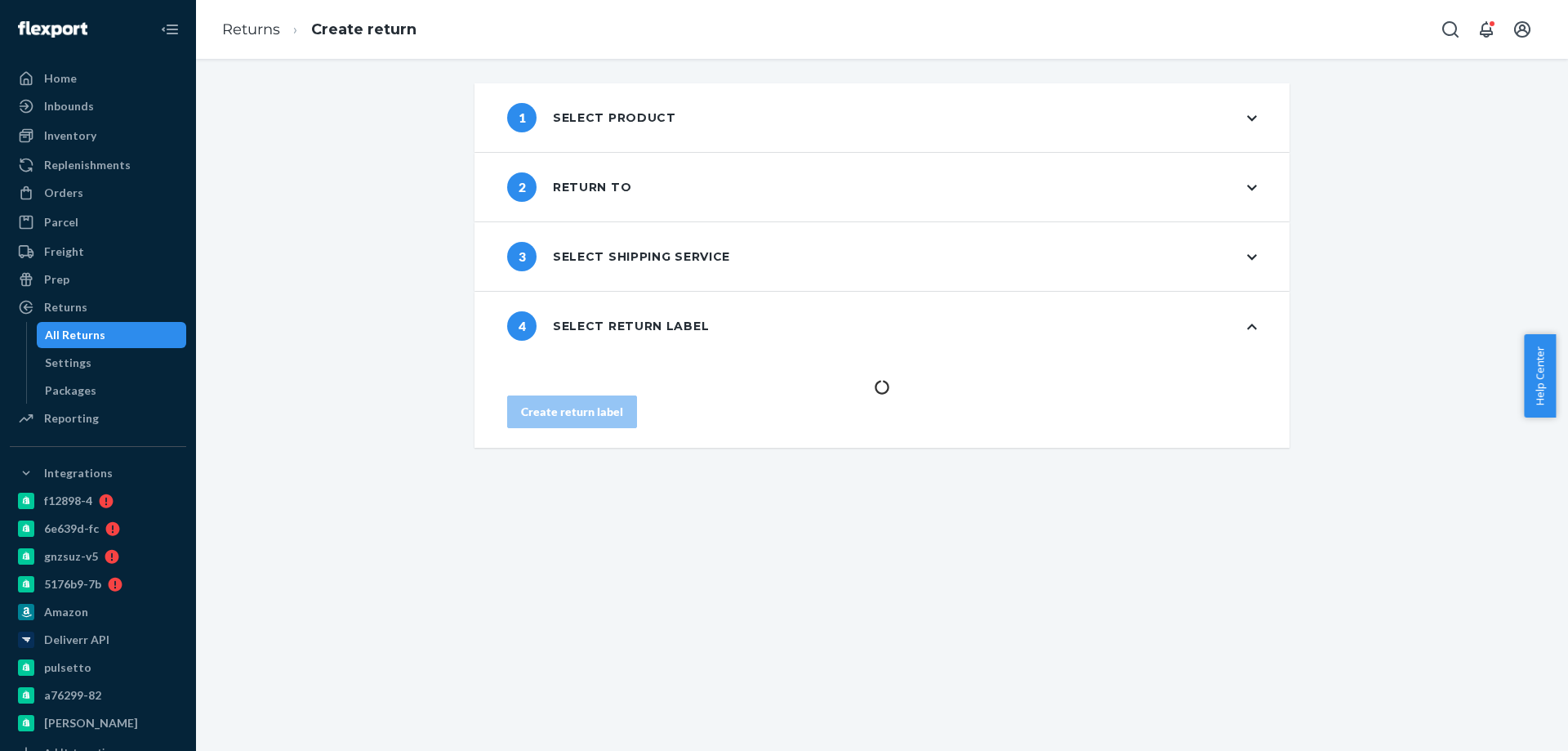
click at [775, 633] on div "1 Select product 2 Return to 3 Select shipping service 4 Select return label Cr…" at bounding box center [882, 405] width 1372 height 692
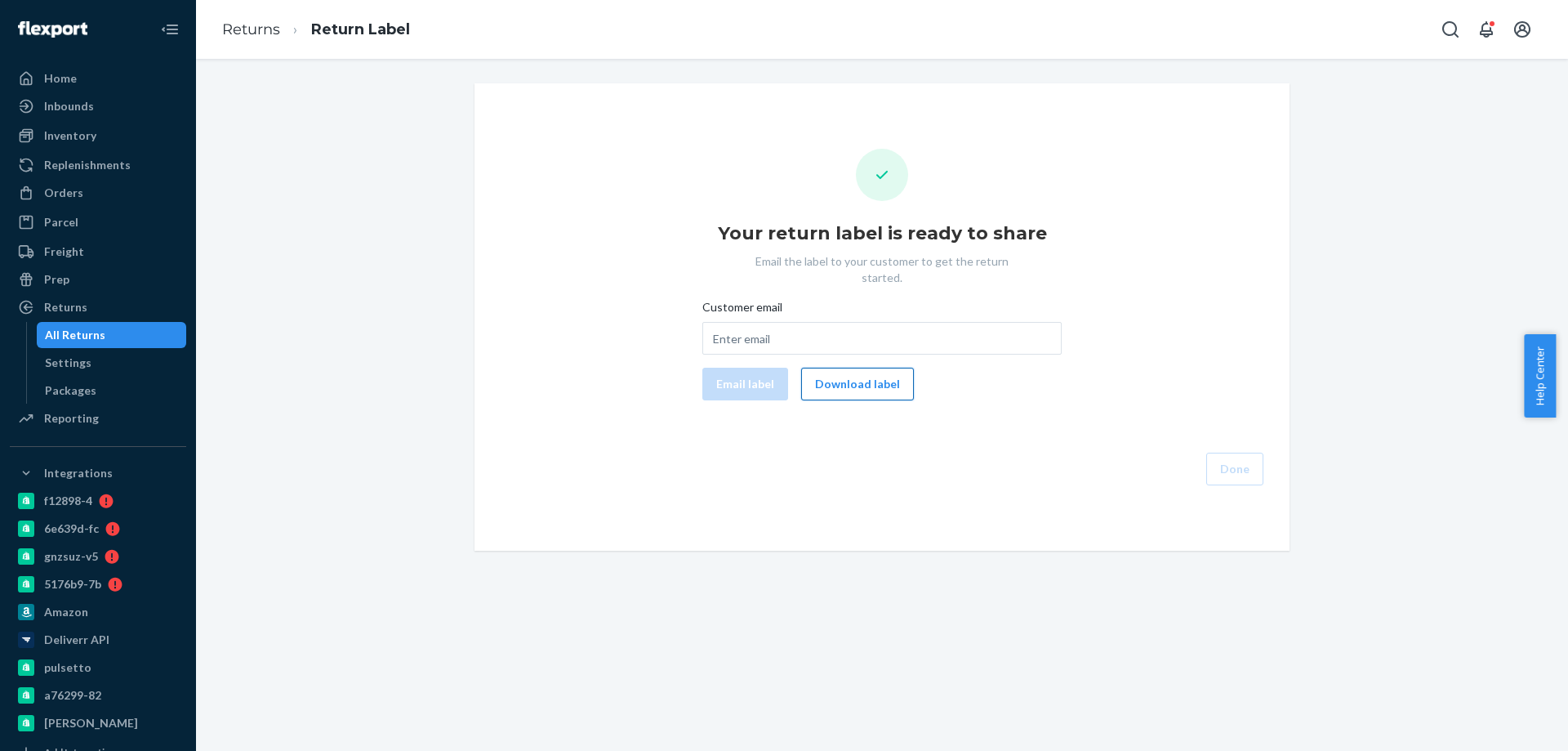
click at [864, 371] on button "Download label" at bounding box center [857, 383] width 113 height 33
click at [83, 206] on div "Orders Ecommerce Orders Wholesale Orders" at bounding box center [98, 193] width 177 height 28
click at [93, 198] on div "Orders" at bounding box center [98, 193] width 173 height 23
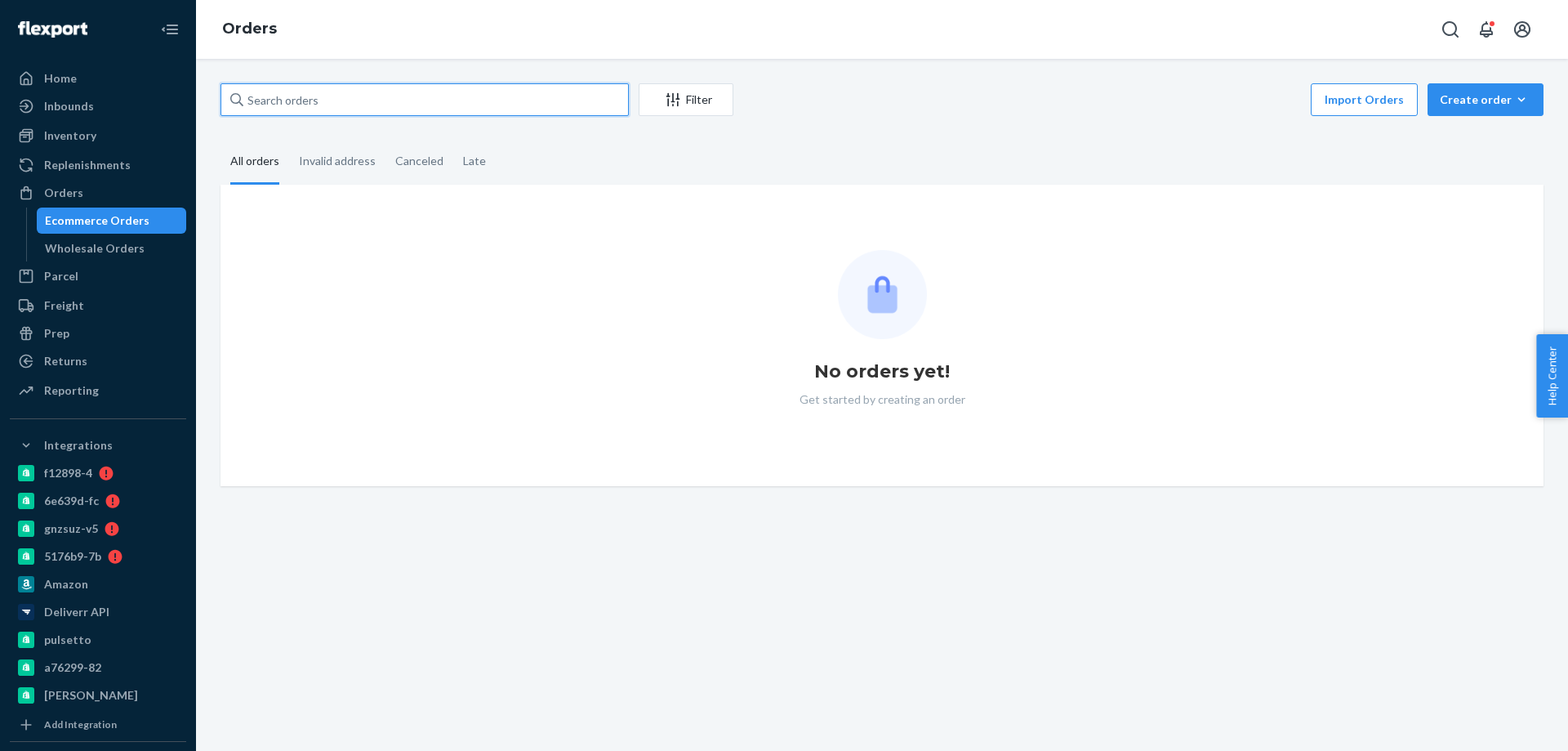
click at [317, 114] on input "text" at bounding box center [425, 99] width 408 height 33
paste input "4208727"
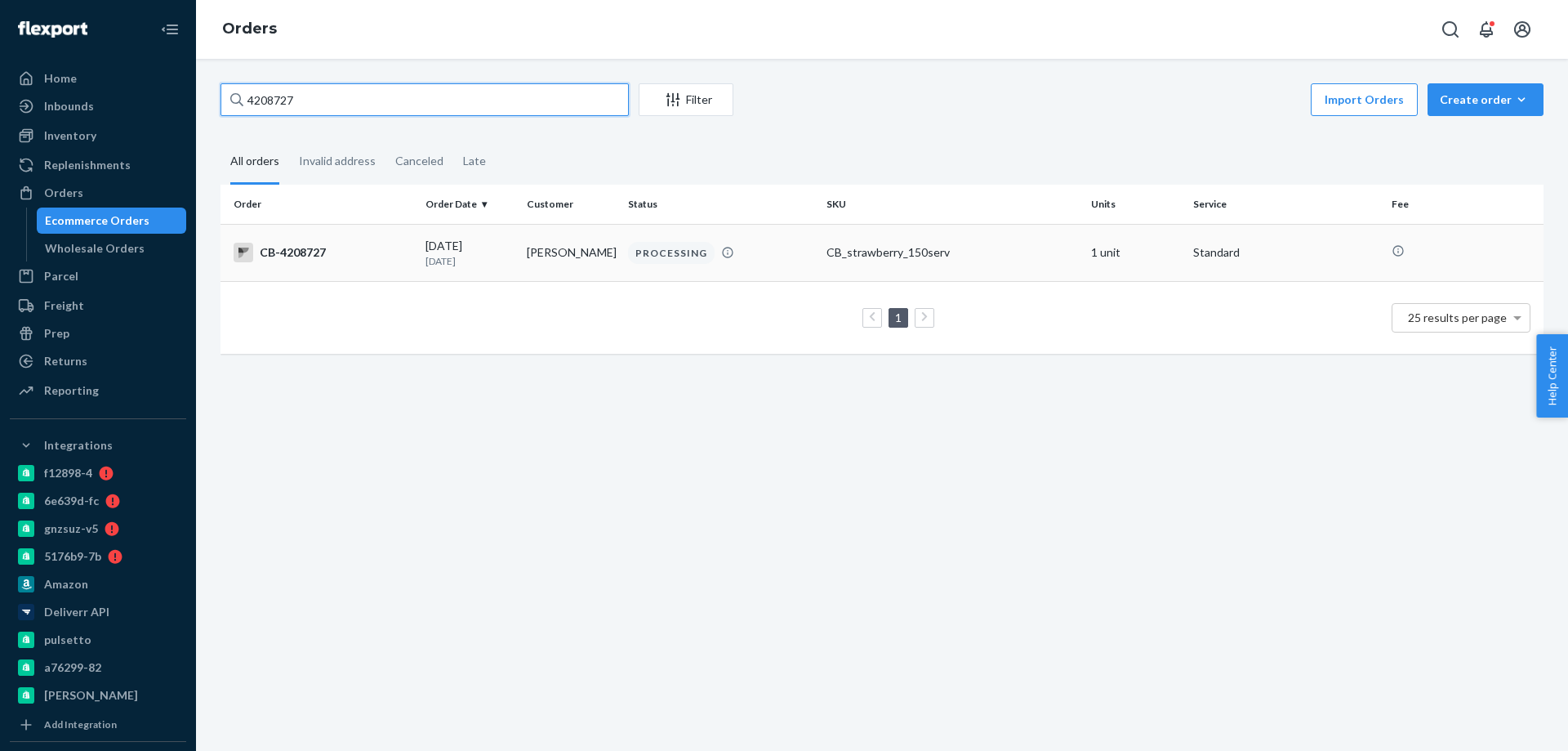
type input "4208727"
click at [505, 268] on td "09/20/2025 Today" at bounding box center [469, 252] width 101 height 57
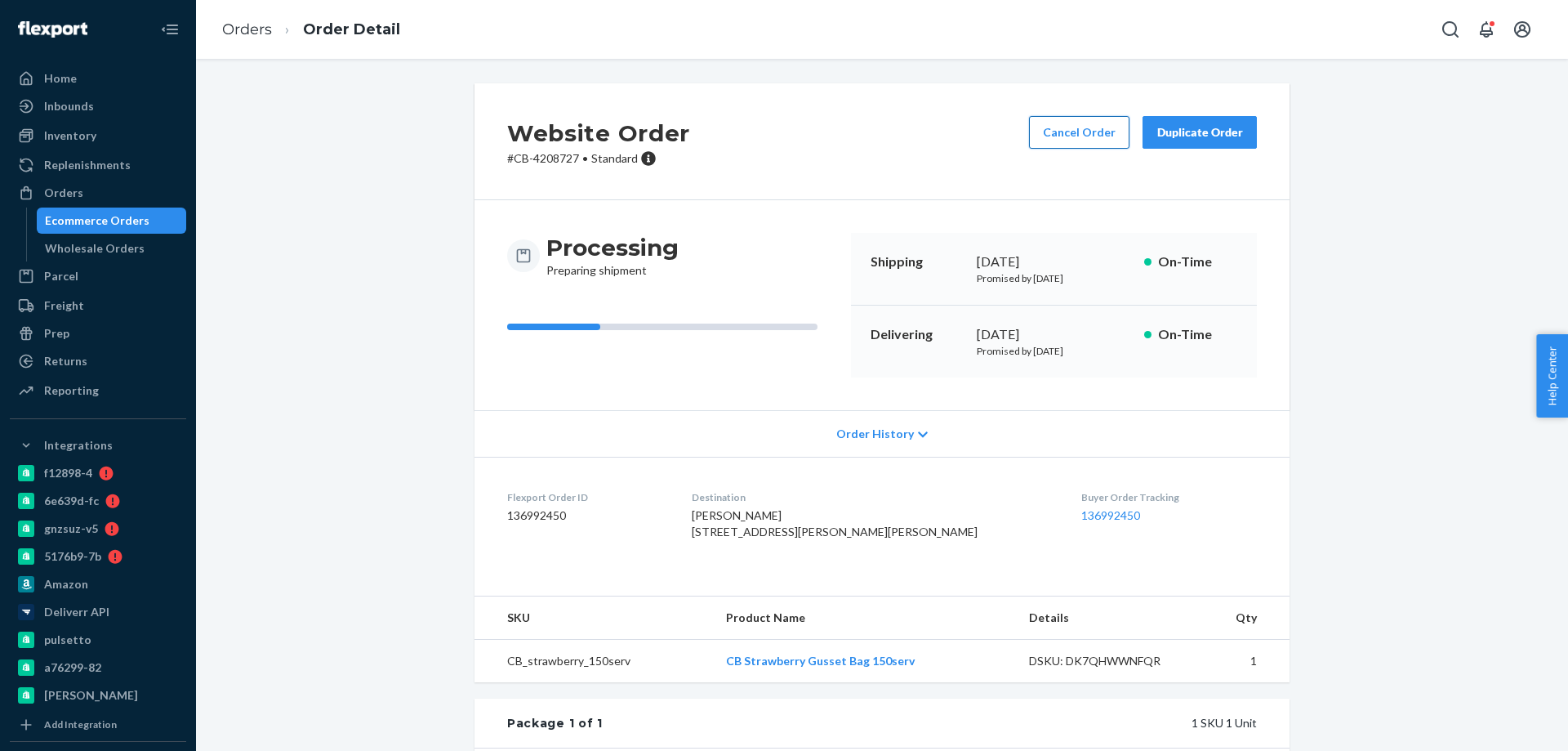
click at [1075, 136] on button "Cancel Order" at bounding box center [1079, 132] width 100 height 33
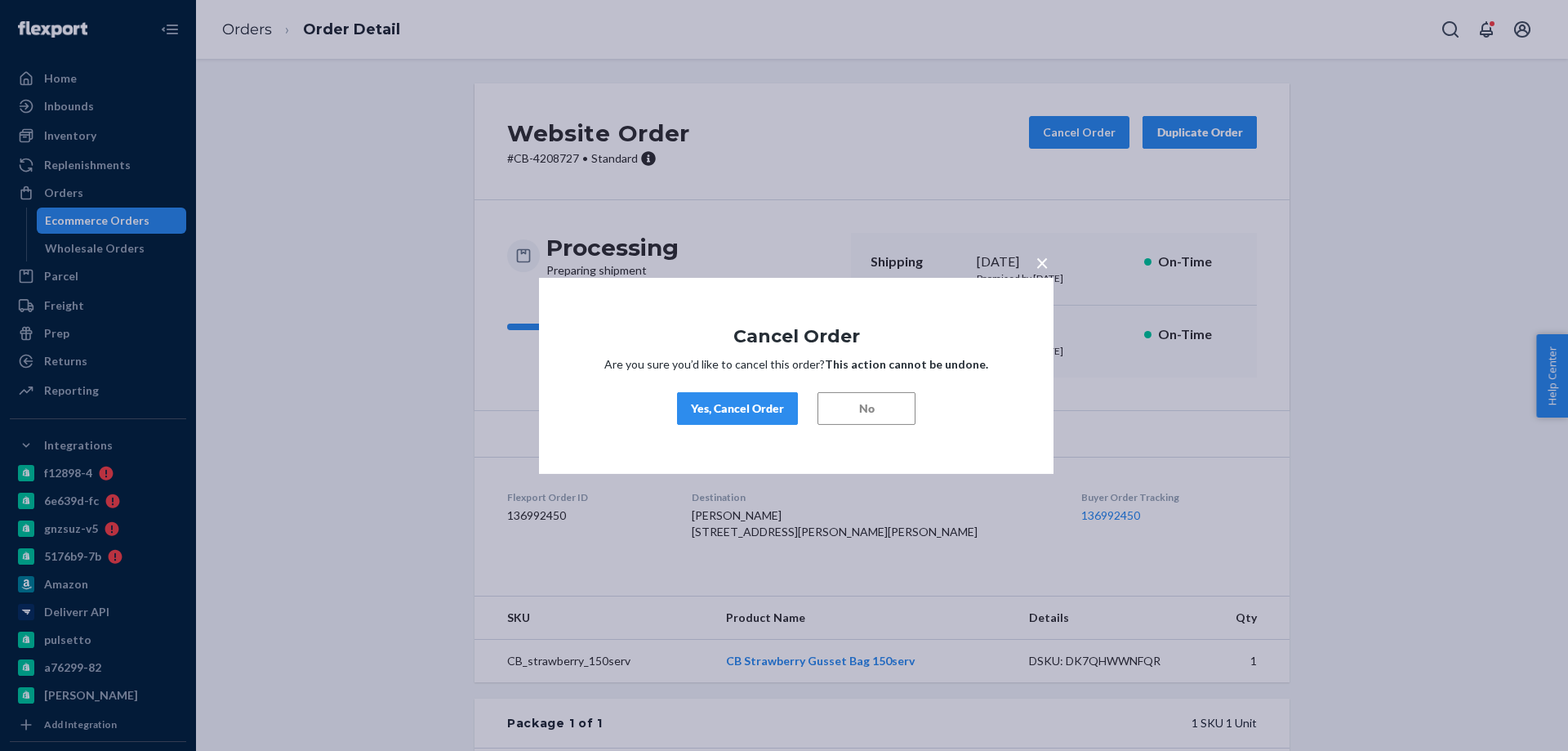
click at [746, 436] on div "× Cancel Order Are you sure you’d like to cancel this order? This action cannot…" at bounding box center [796, 375] width 514 height 196
click at [749, 423] on button "Yes, Cancel Order" at bounding box center [737, 408] width 120 height 33
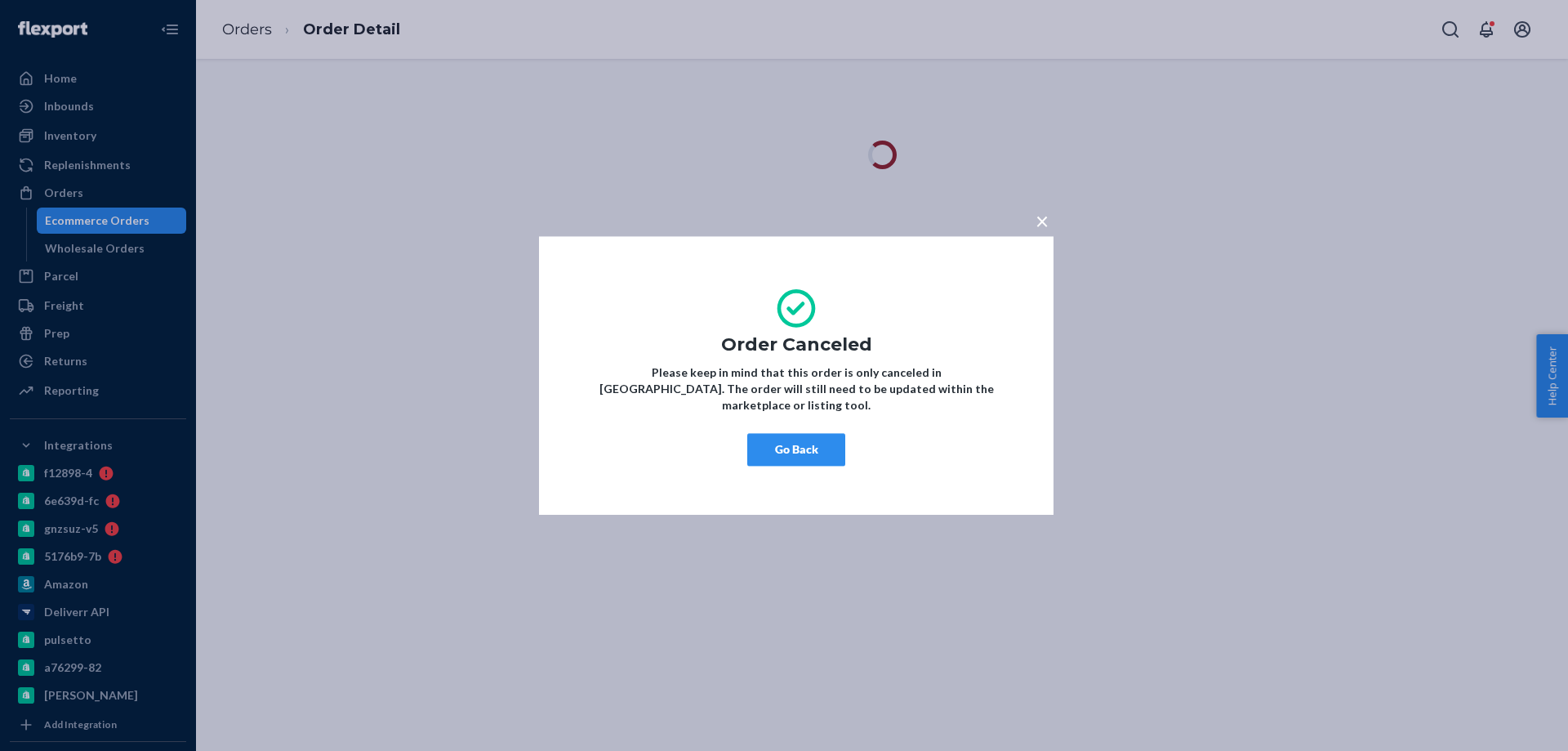
click at [796, 444] on button "Go Back" at bounding box center [796, 448] width 98 height 33
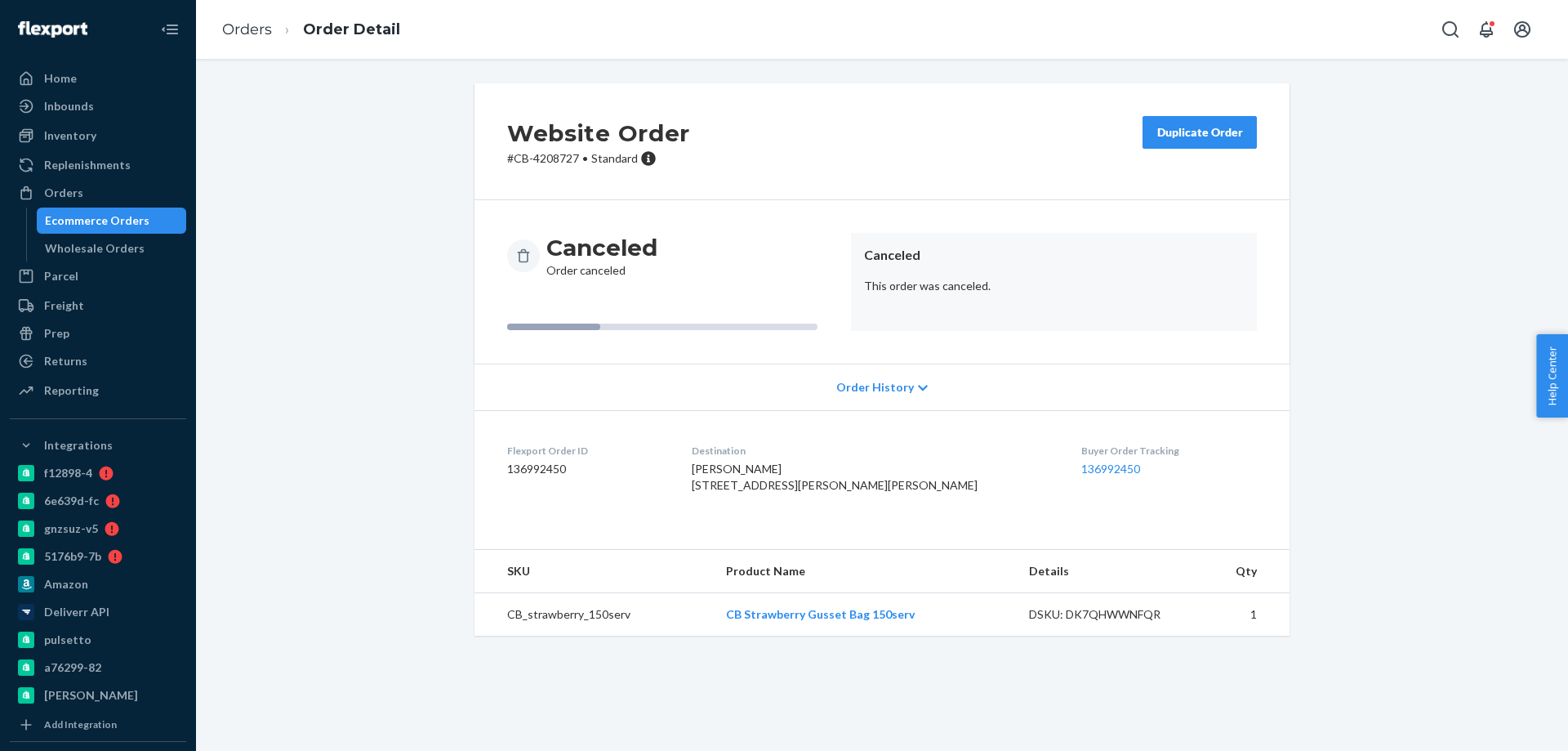
click at [128, 215] on div "Ecommerce Orders" at bounding box center [97, 220] width 105 height 17
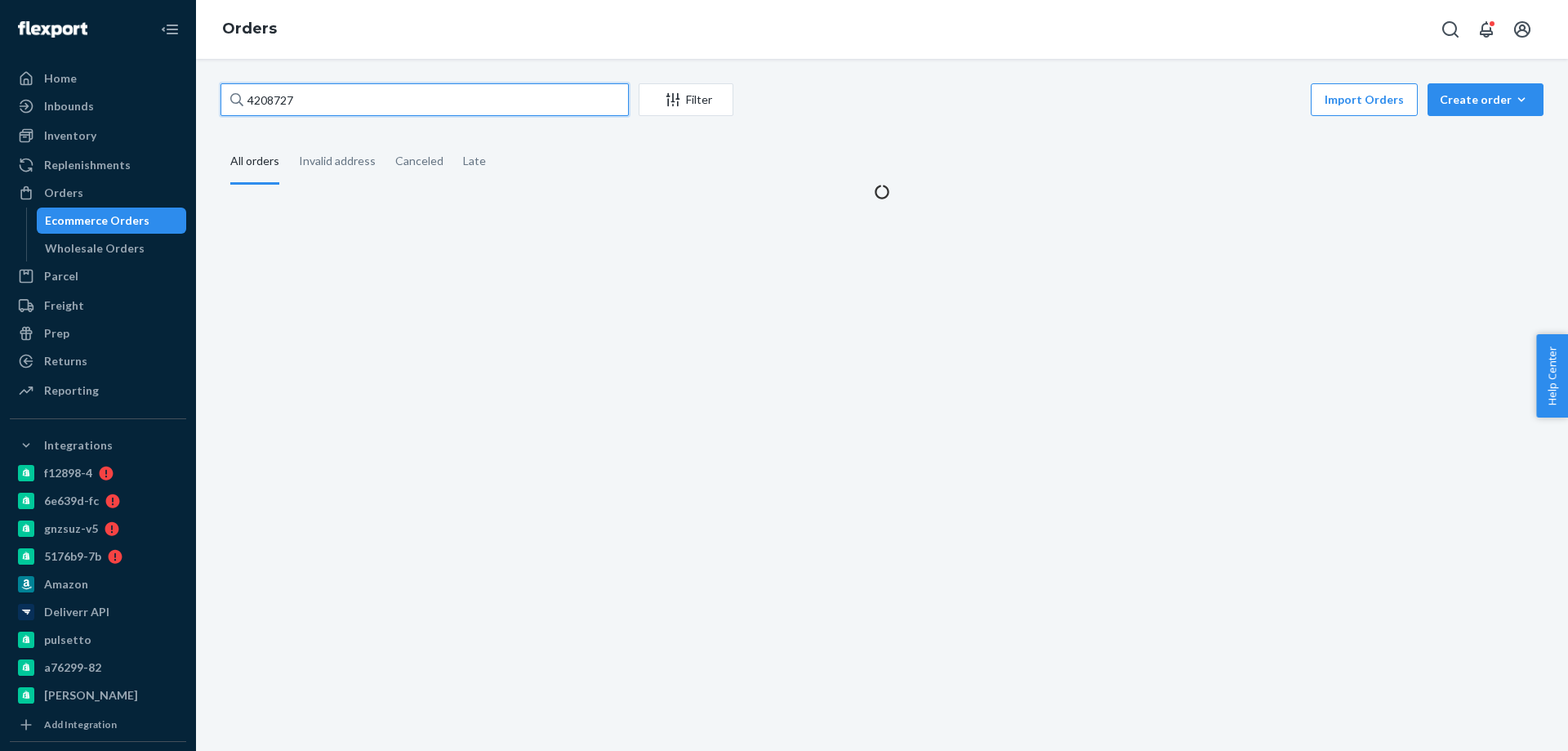
drag, startPoint x: 292, startPoint y: 92, endPoint x: 99, endPoint y: 91, distance: 193.0
click at [133, 95] on div "Home Inbounds Shipping Plans Problems Inventory Products Branded Packaging Repl…" at bounding box center [784, 376] width 1568 height 751
paste input "923"
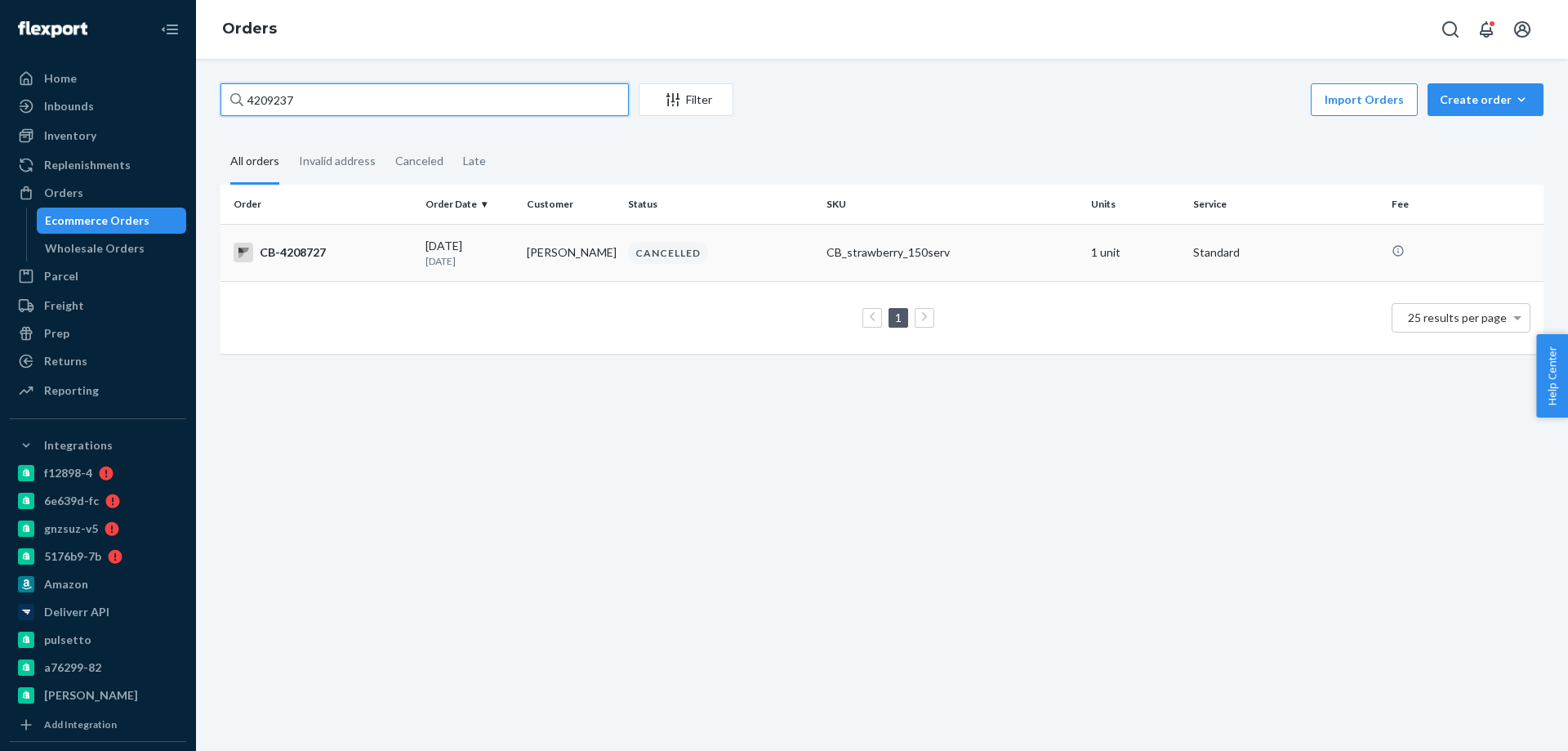
type input "4209237"
click at [500, 246] on div "09/20/2025 Today" at bounding box center [470, 252] width 88 height 30
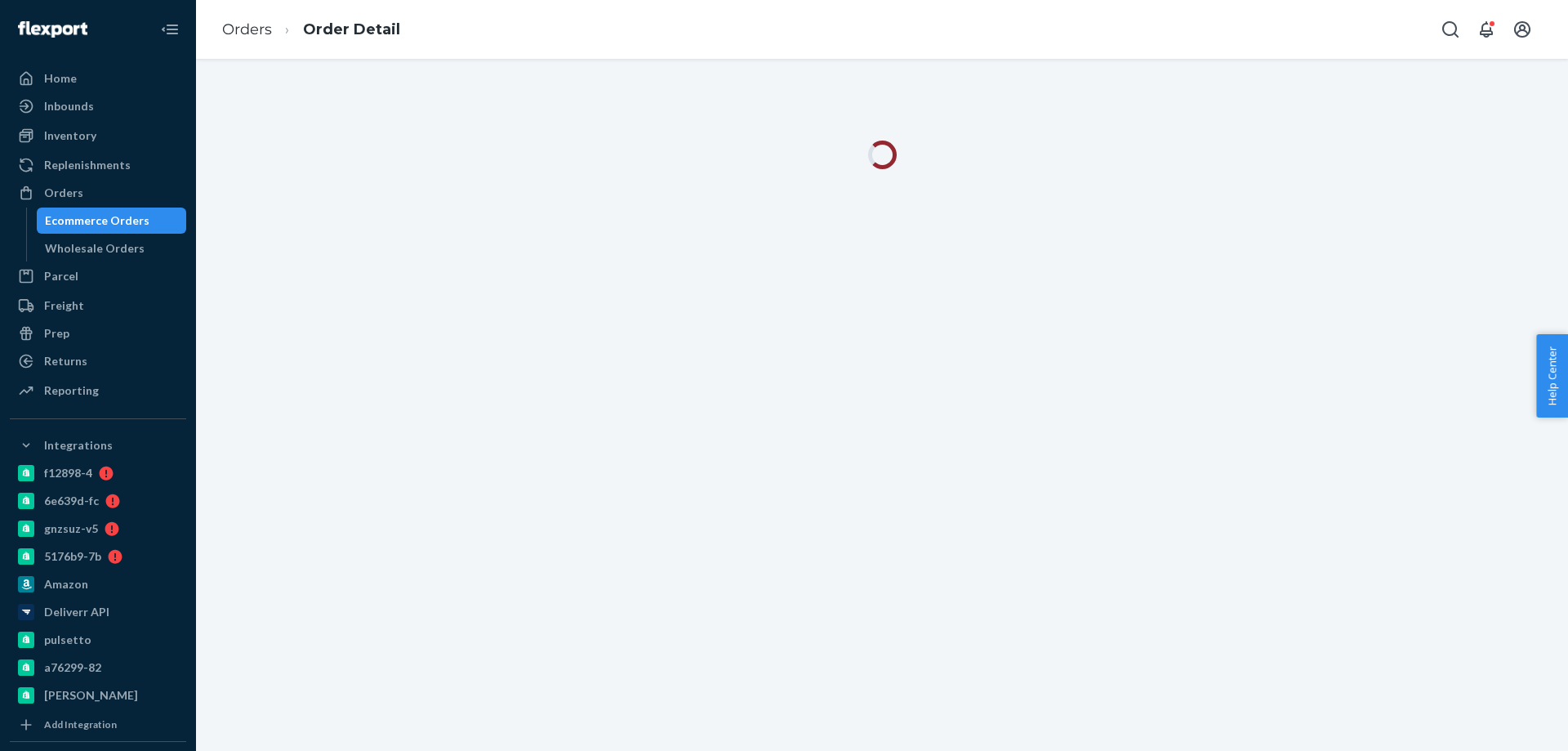
click at [120, 223] on div "Ecommerce Orders" at bounding box center [97, 220] width 105 height 17
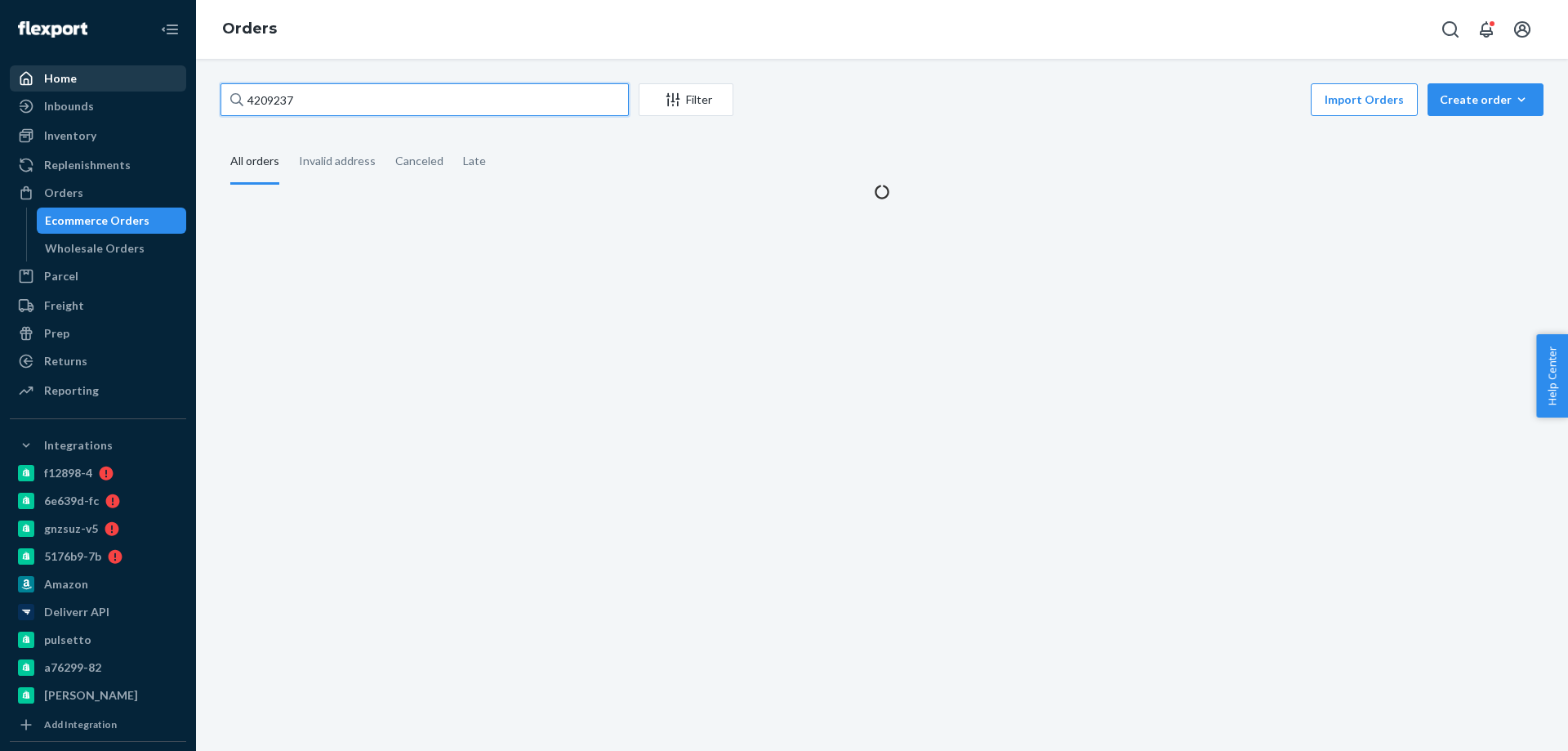
click at [152, 91] on div "Home Inbounds Shipping Plans Problems Inventory Products Branded Packaging Repl…" at bounding box center [784, 376] width 1568 height 751
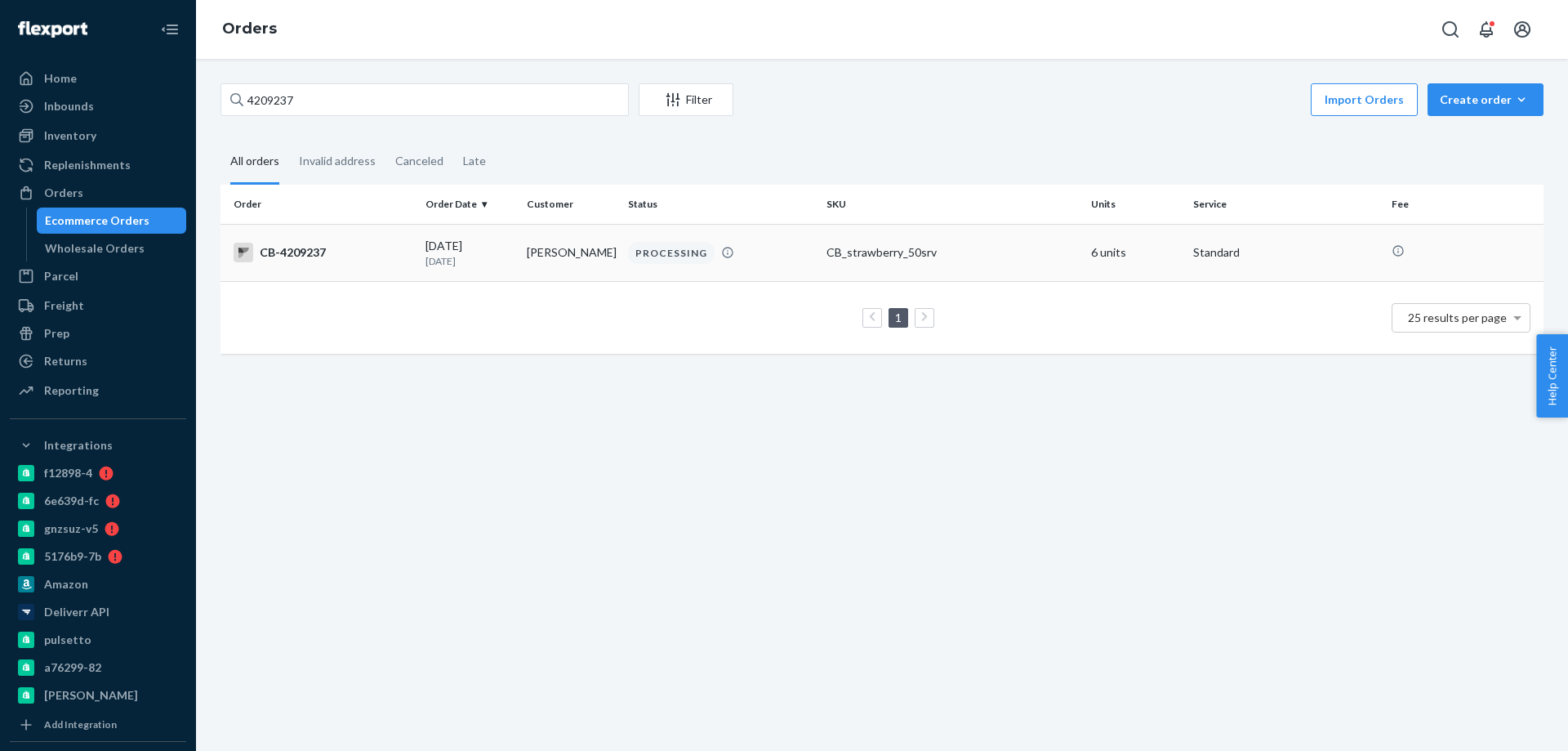
click at [497, 244] on div "09/20/2025 Today" at bounding box center [470, 252] width 88 height 30
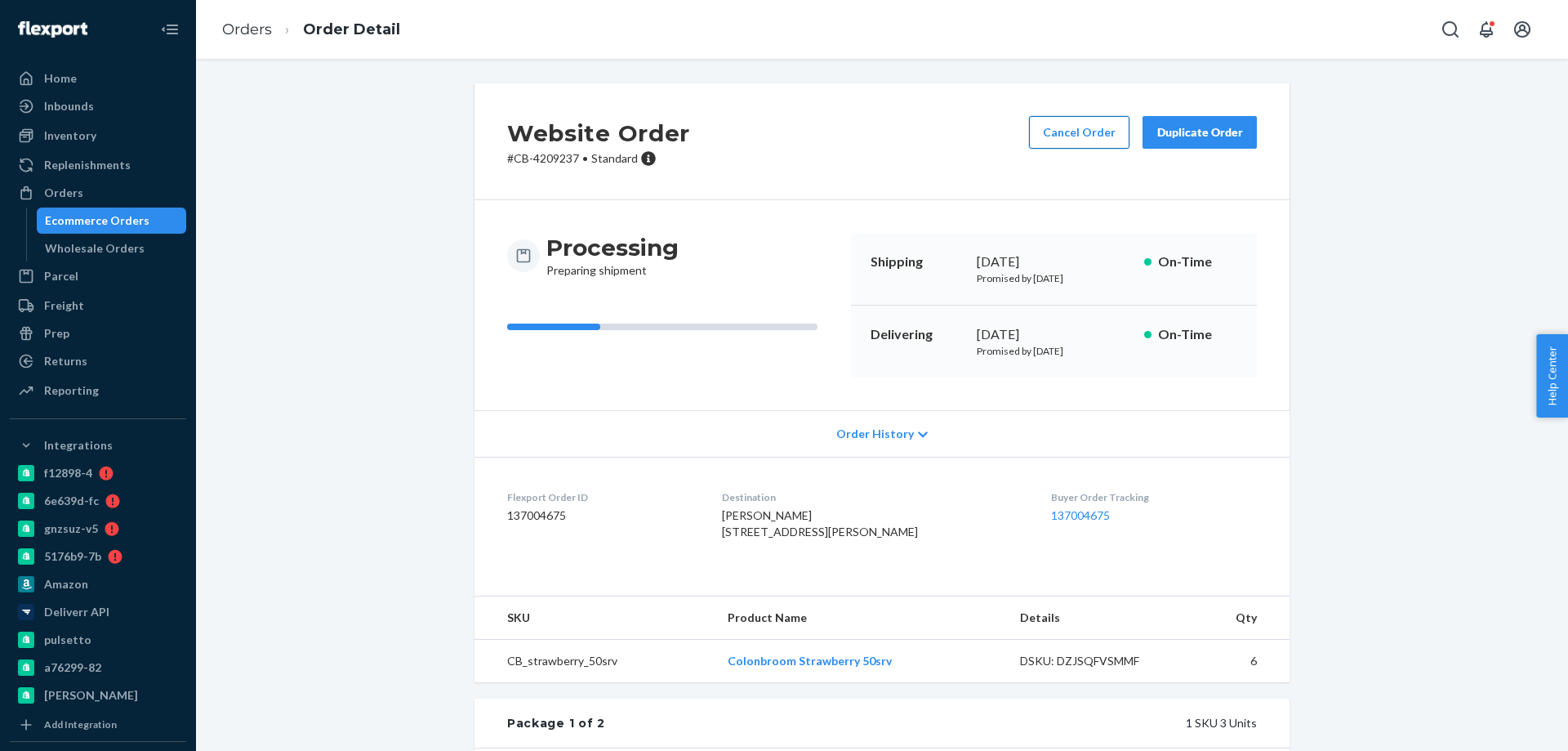
click at [1051, 135] on button "Cancel Order" at bounding box center [1079, 132] width 100 height 33
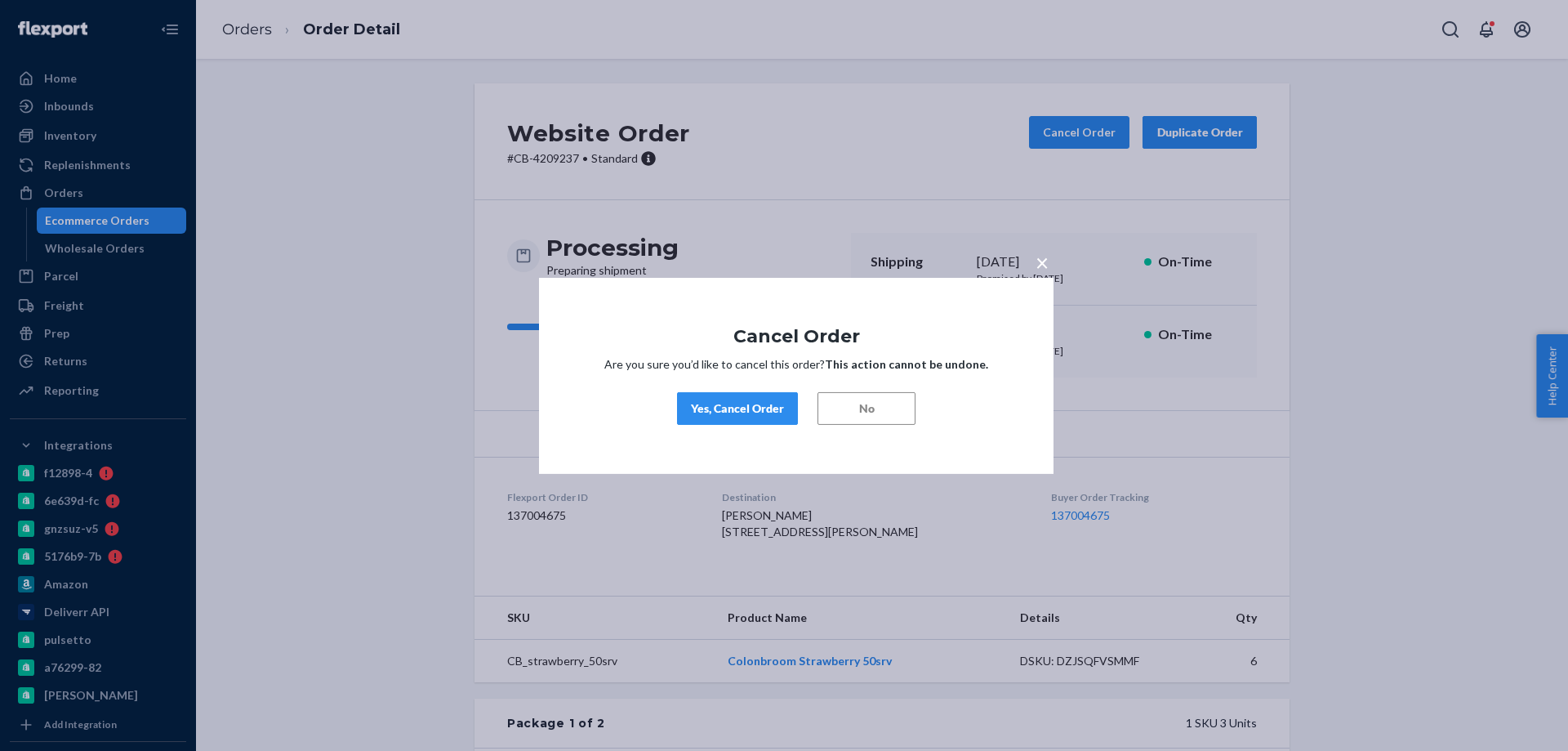
click at [696, 401] on div "Yes, Cancel Order" at bounding box center [738, 408] width 93 height 17
click at [386, 665] on div "× Cancel Order Are you sure you’d like to cancel this order? This action cannot…" at bounding box center [784, 376] width 1568 height 751
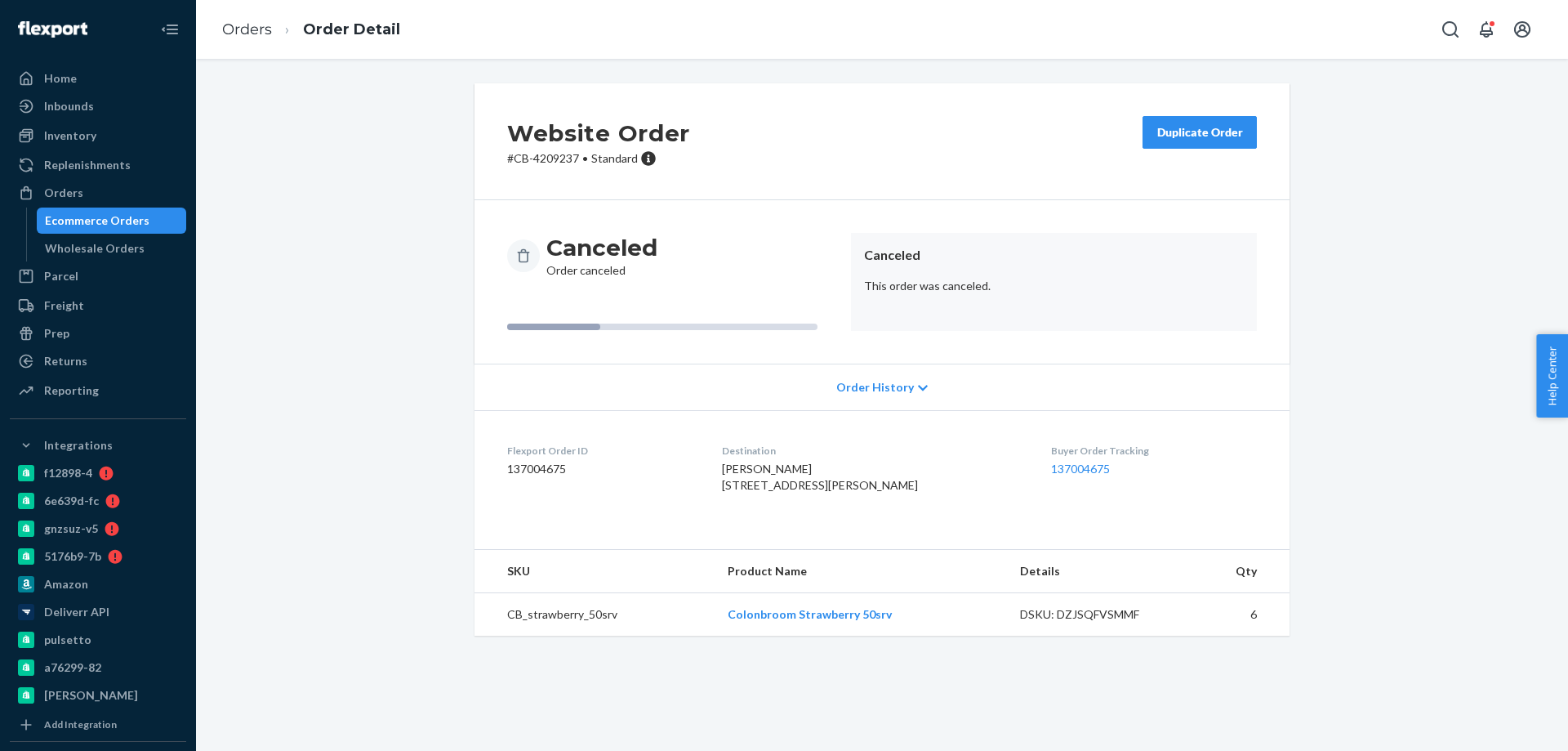
click at [148, 223] on div "Ecommerce Orders" at bounding box center [112, 221] width 147 height 23
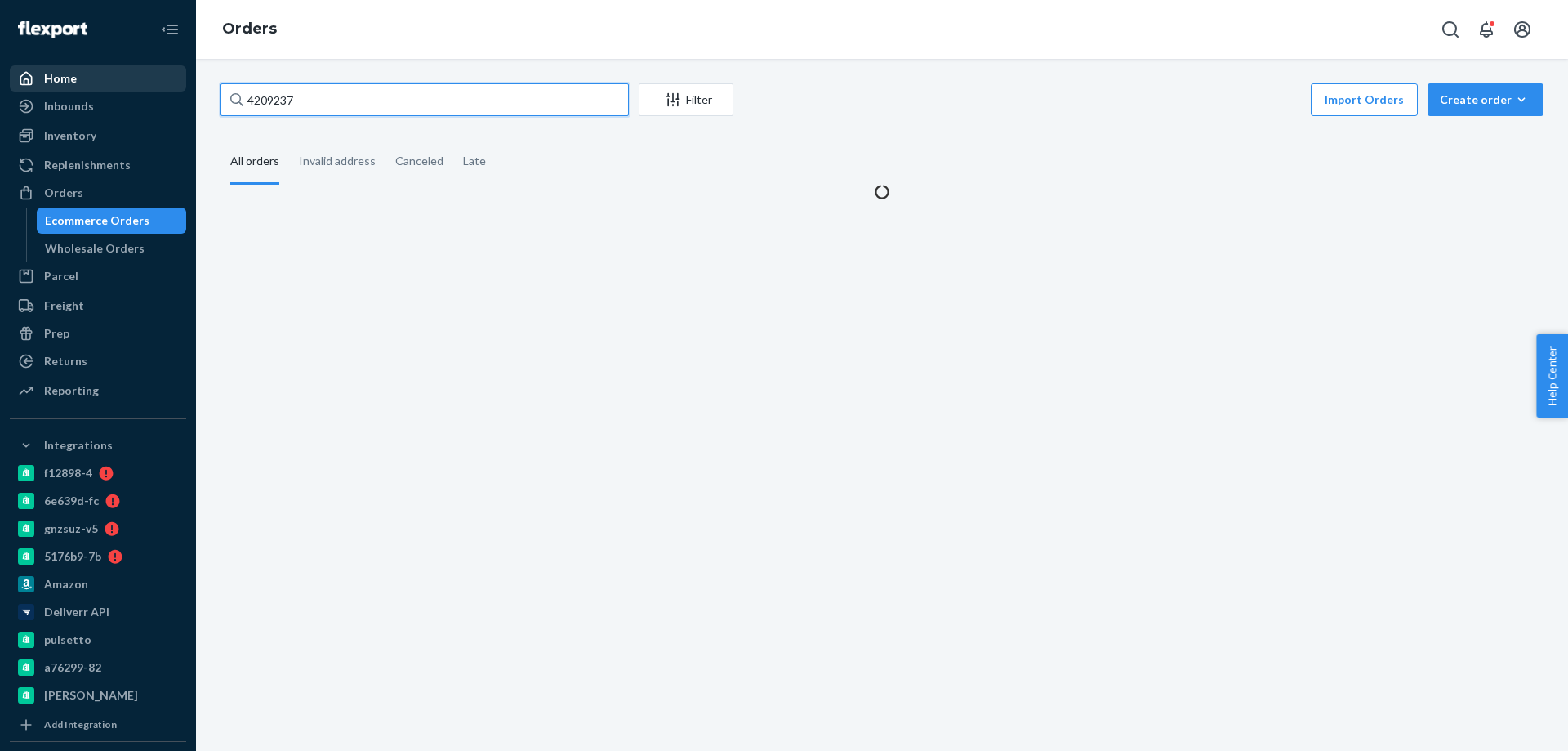
click at [102, 91] on div "Home Inbounds Shipping Plans Problems Inventory Products Branded Packaging Repl…" at bounding box center [784, 376] width 1568 height 751
paste input "306"
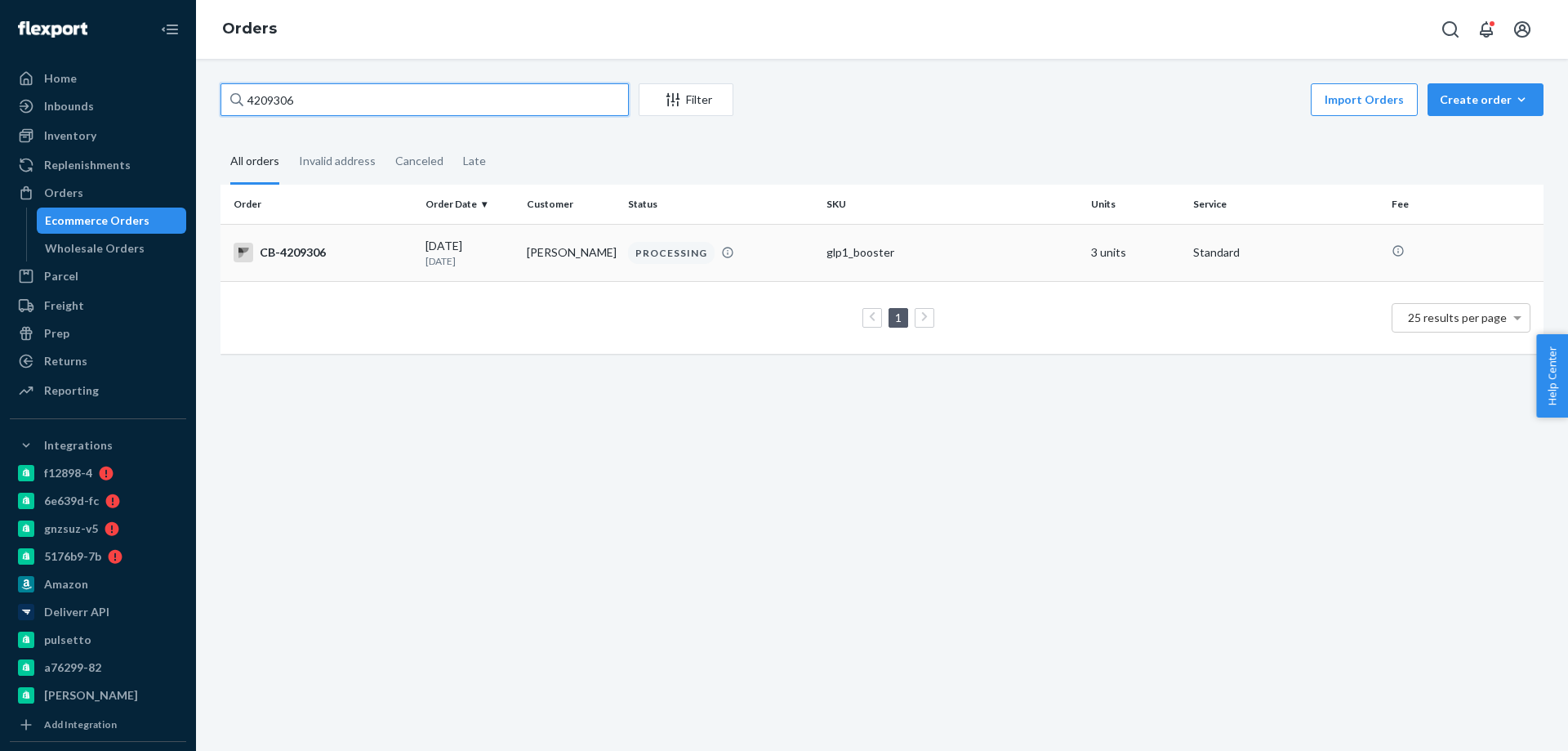
type input "4209306"
click at [505, 259] on p "[DATE]" at bounding box center [470, 261] width 88 height 14
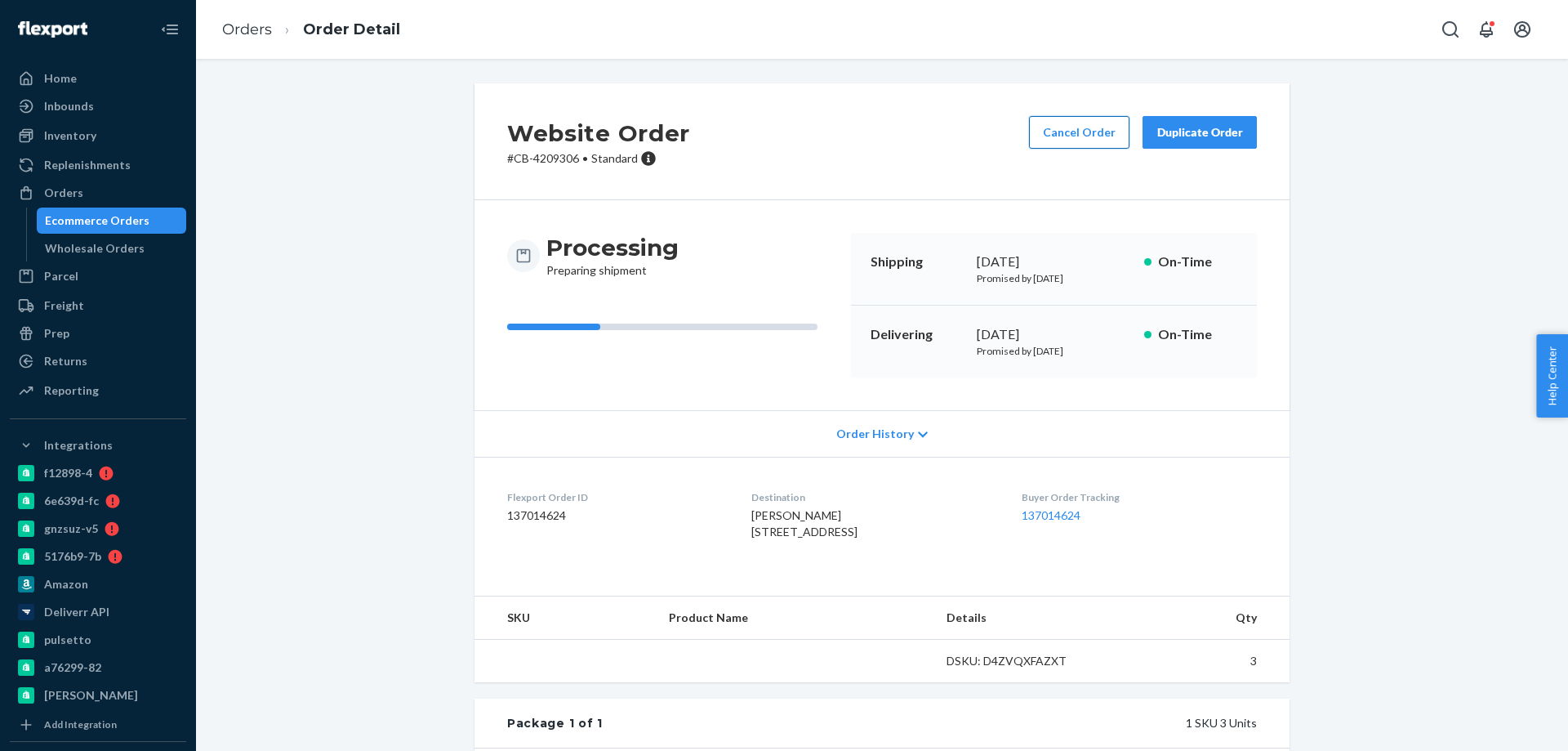
click at [1069, 126] on button "Cancel Order" at bounding box center [1079, 132] width 100 height 33
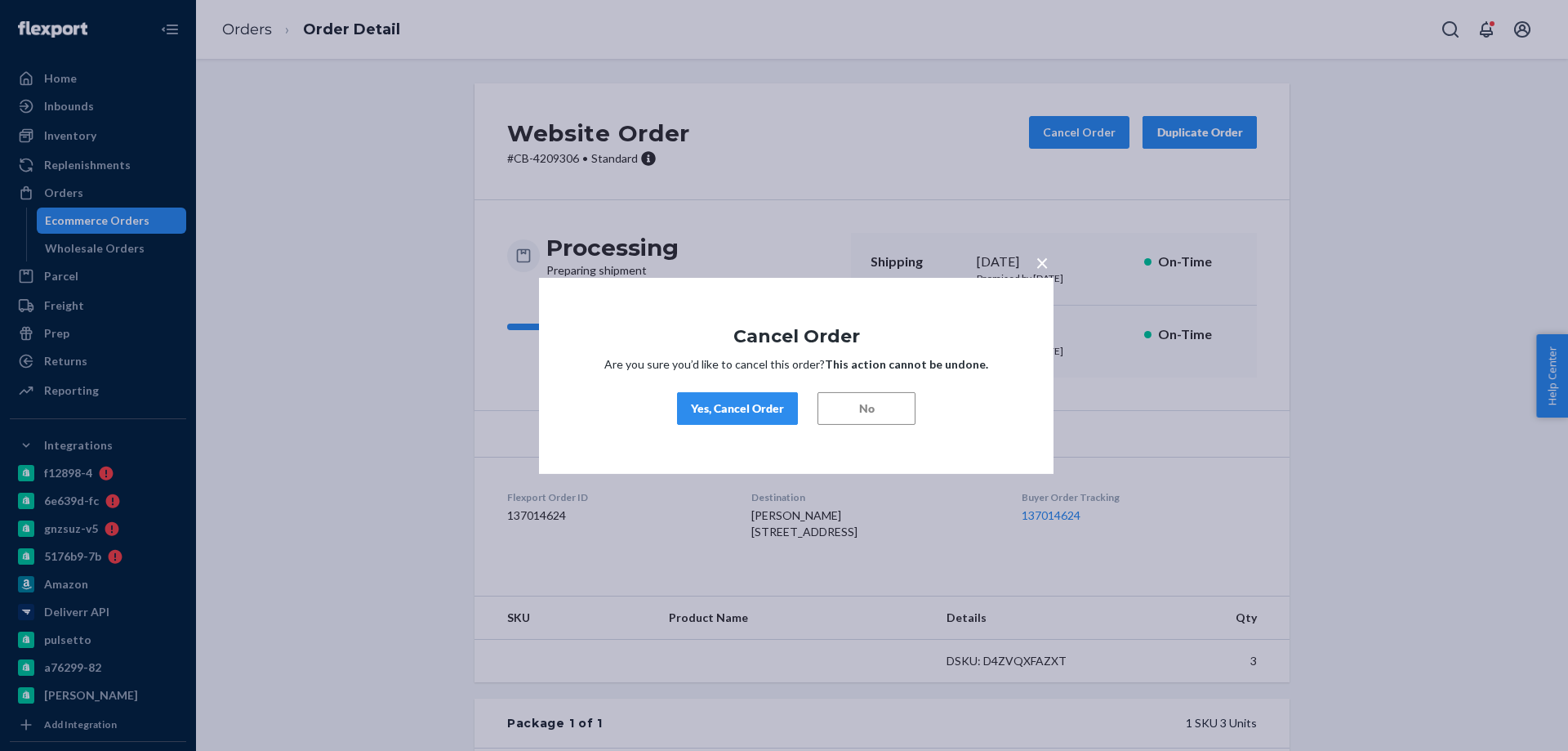
click at [728, 397] on button "Yes, Cancel Order" at bounding box center [737, 408] width 120 height 33
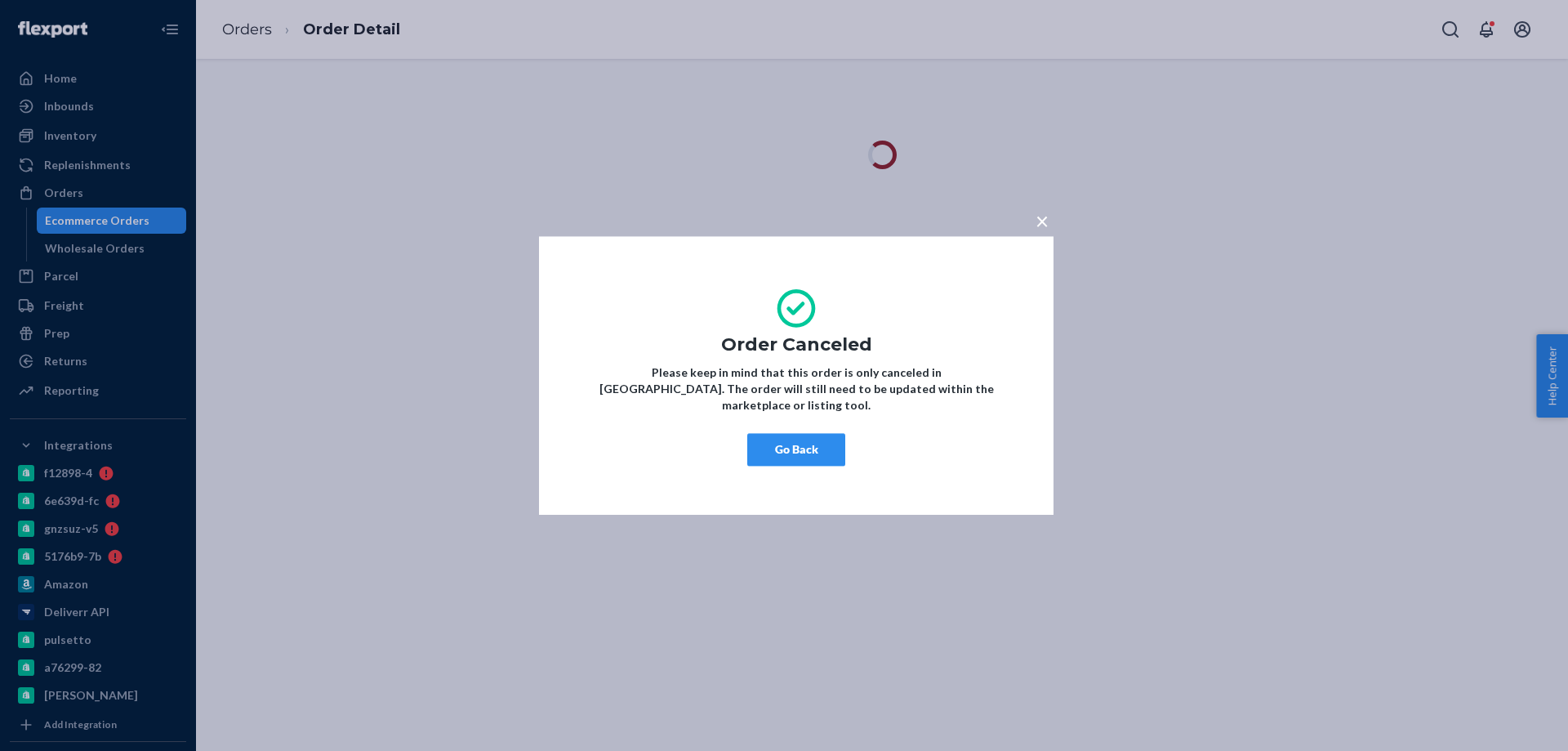
click at [778, 438] on button "Go Back" at bounding box center [796, 448] width 98 height 33
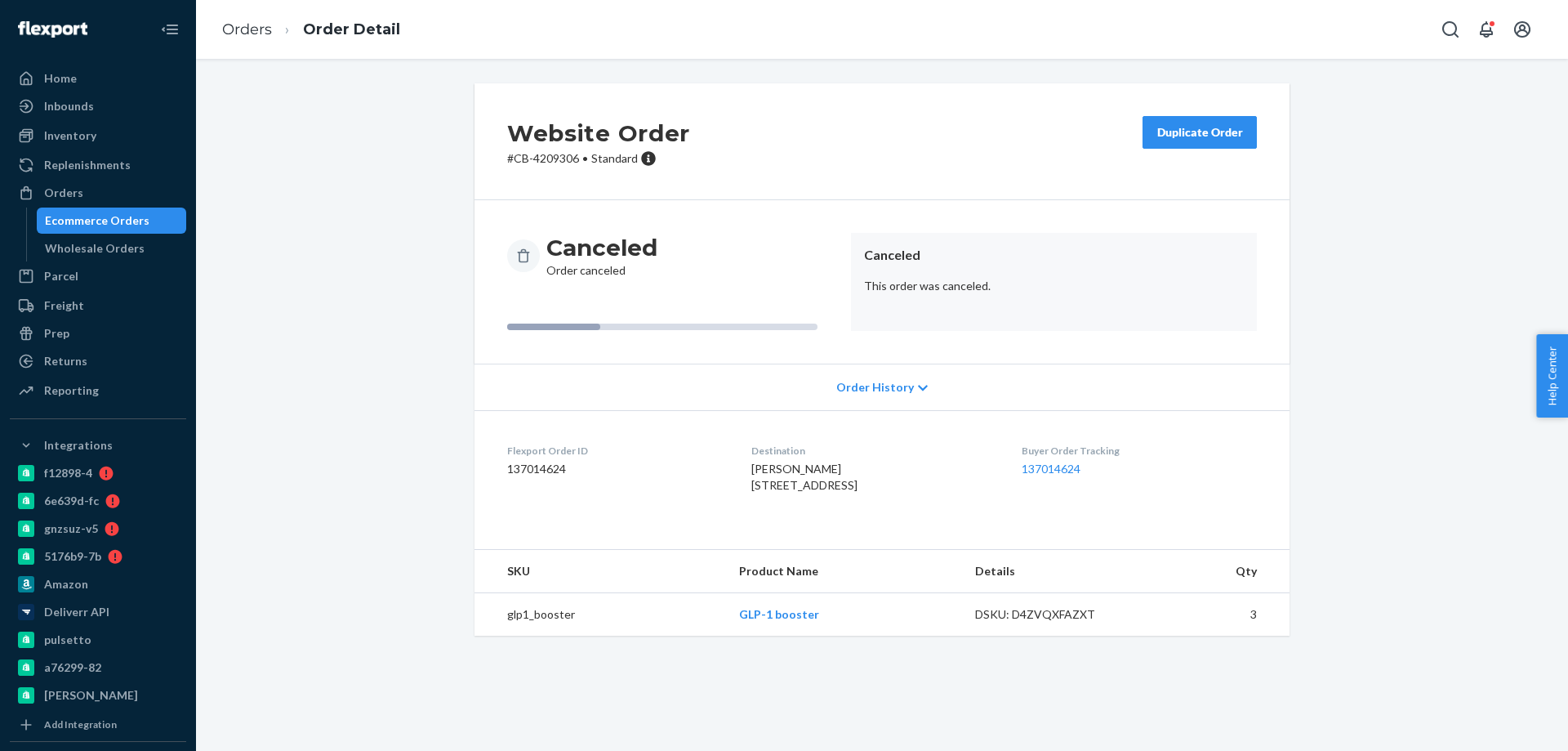
click at [143, 206] on div "Orders Ecommerce Orders Wholesale Orders" at bounding box center [98, 220] width 177 height 82
click at [127, 214] on div "Ecommerce Orders" at bounding box center [97, 220] width 105 height 17
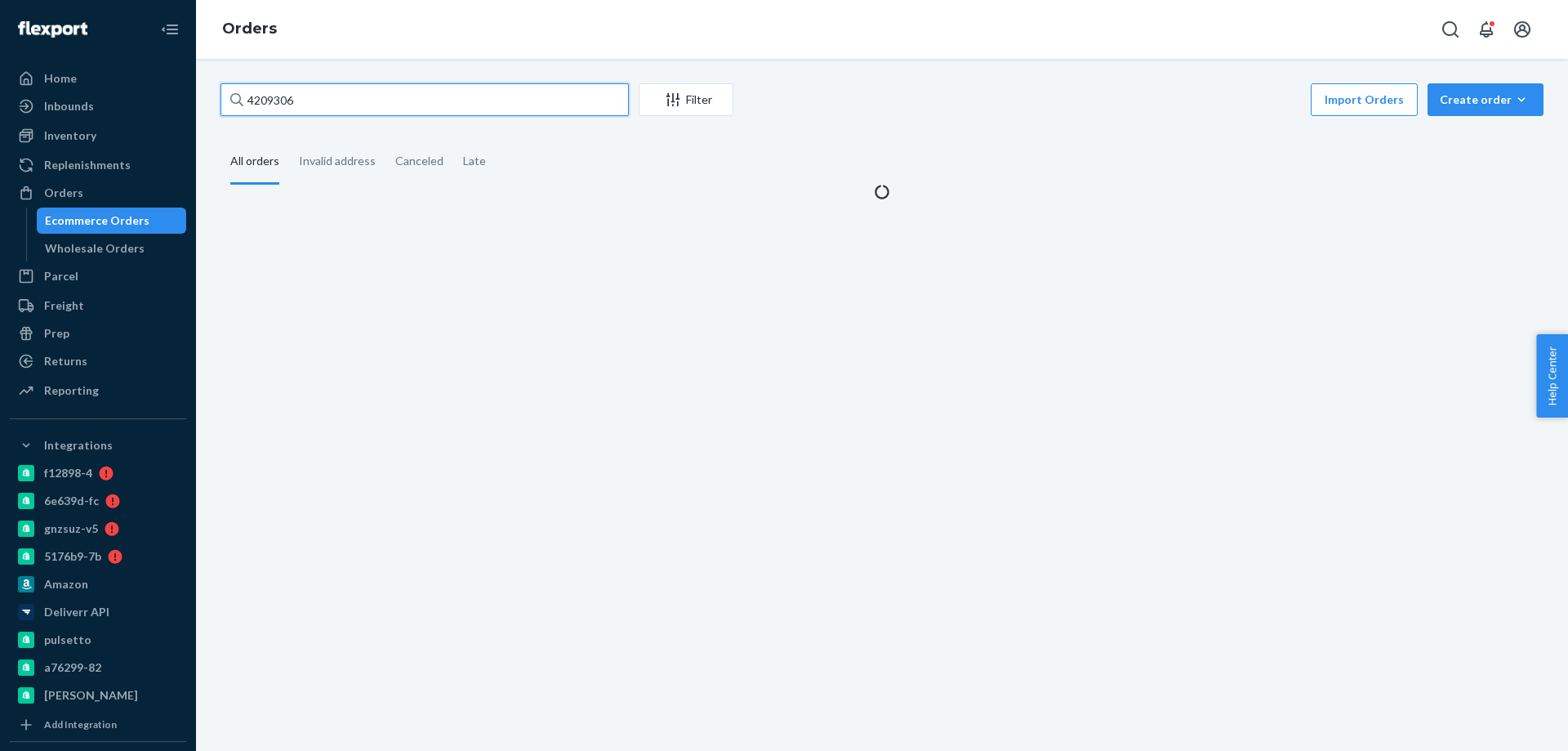
drag, startPoint x: 324, startPoint y: 98, endPoint x: 228, endPoint y: 149, distance: 108.7
click at [145, 89] on div "Home Inbounds Shipping Plans Problems Inventory Products Branded Packaging Repl…" at bounding box center [784, 376] width 1568 height 751
paste input "187358"
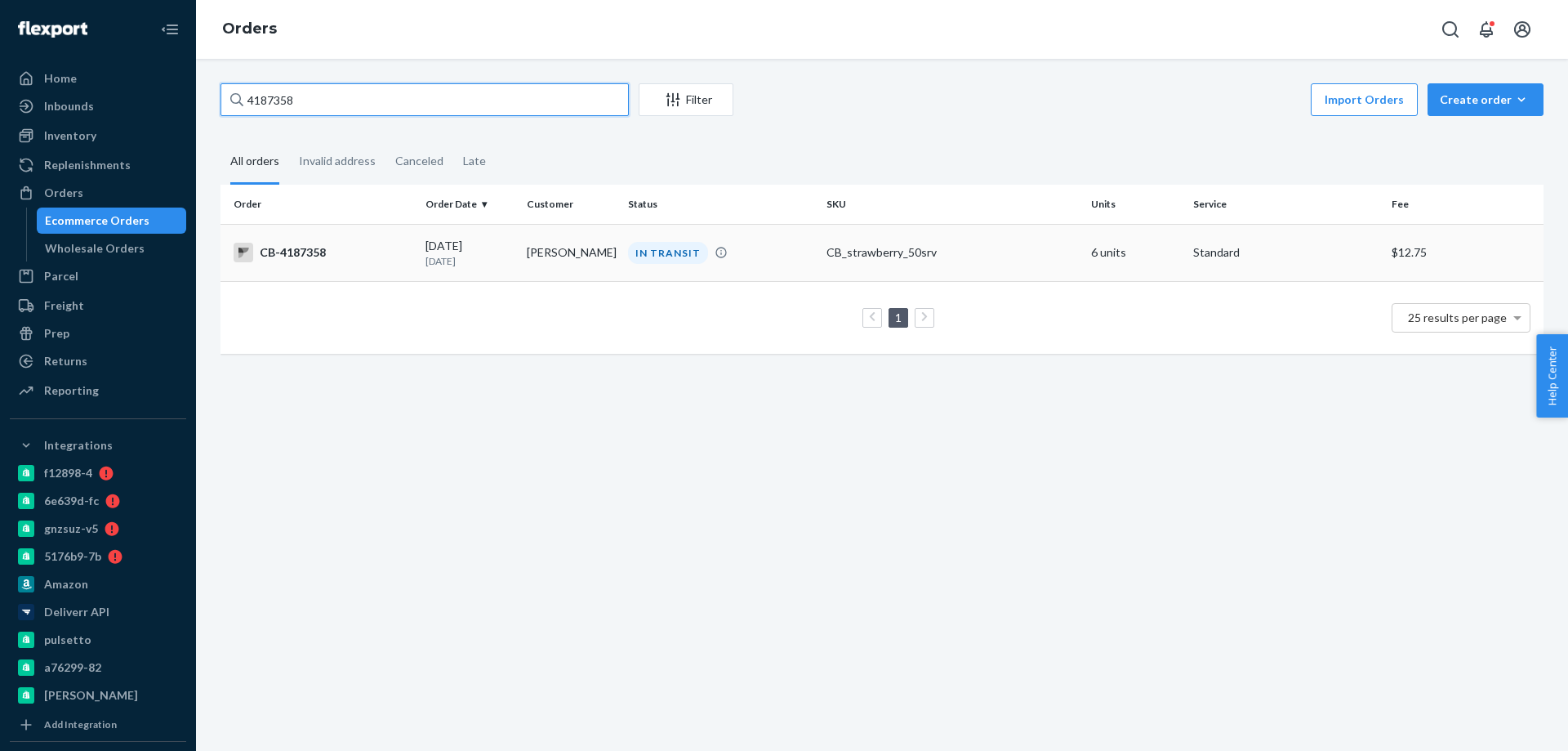
type input "4187358"
click at [552, 263] on td "Aaron Sandahl" at bounding box center [571, 252] width 101 height 57
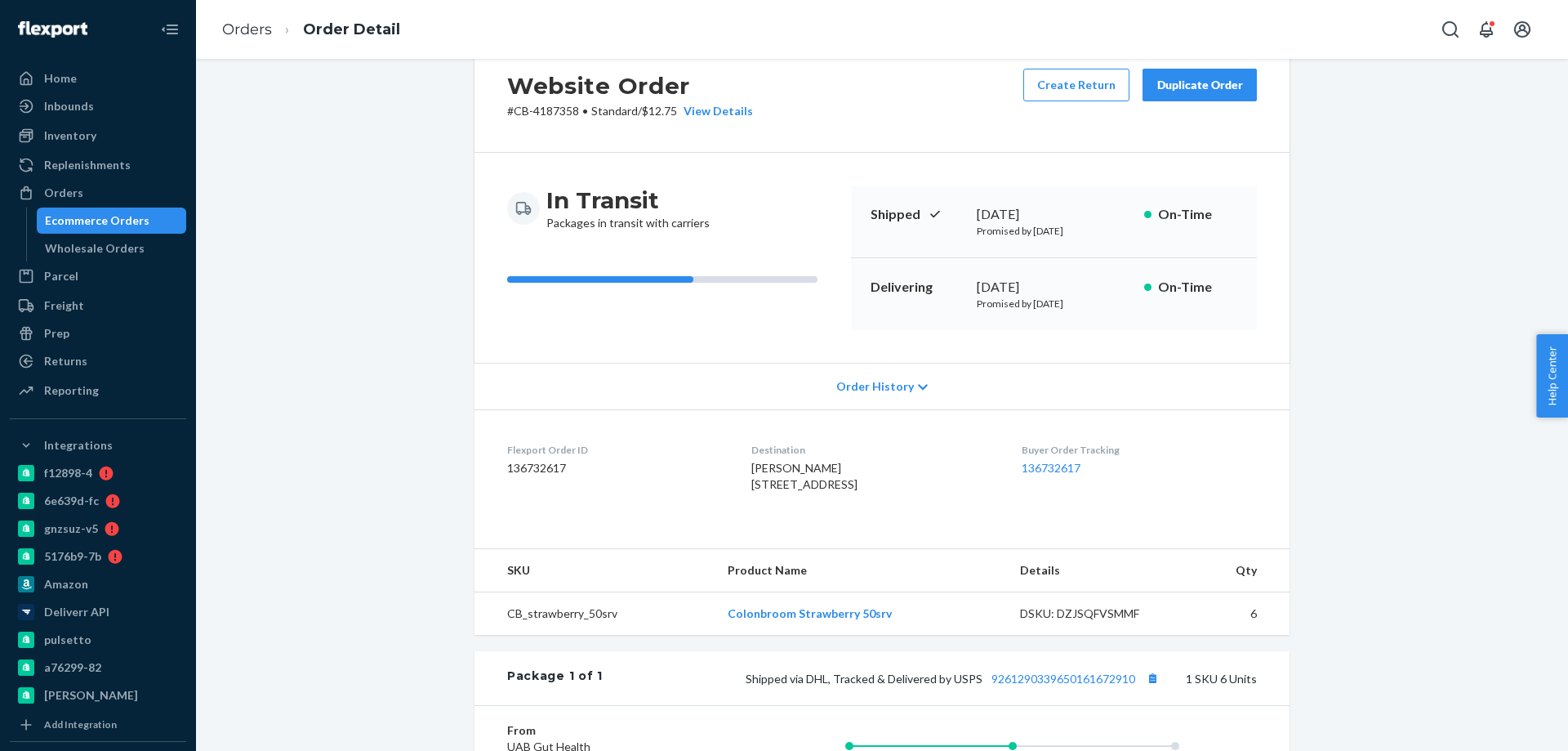
scroll to position [164, 0]
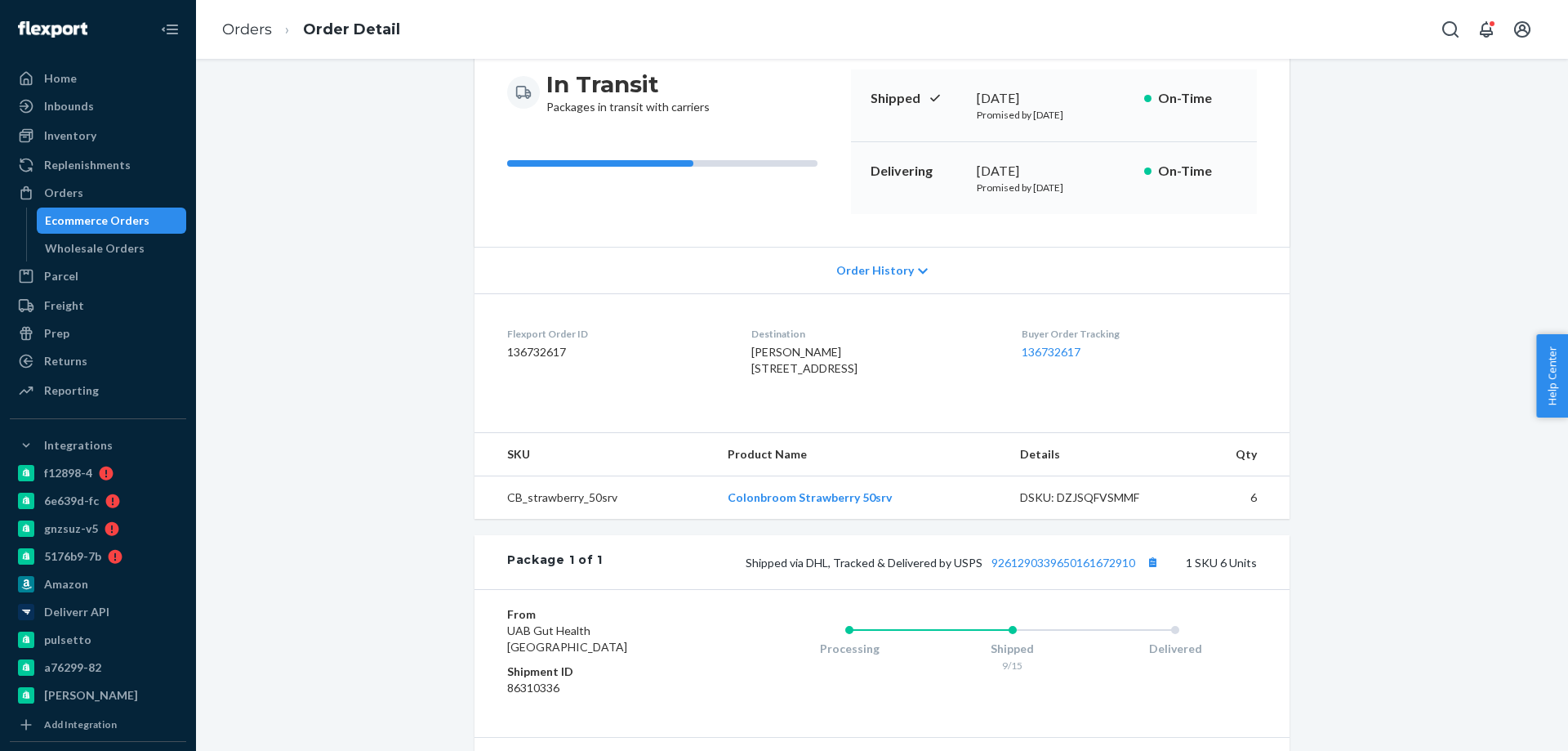
click at [1069, 572] on div "Shipped via DHL, Tracked & Delivered by USPS 9261290339650161672910 1 SKU 6 Uni…" at bounding box center [930, 562] width 654 height 21
click at [1068, 569] on link "9261290339650161672910" at bounding box center [1063, 563] width 143 height 14
click at [133, 215] on div "Ecommerce Orders" at bounding box center [97, 220] width 105 height 17
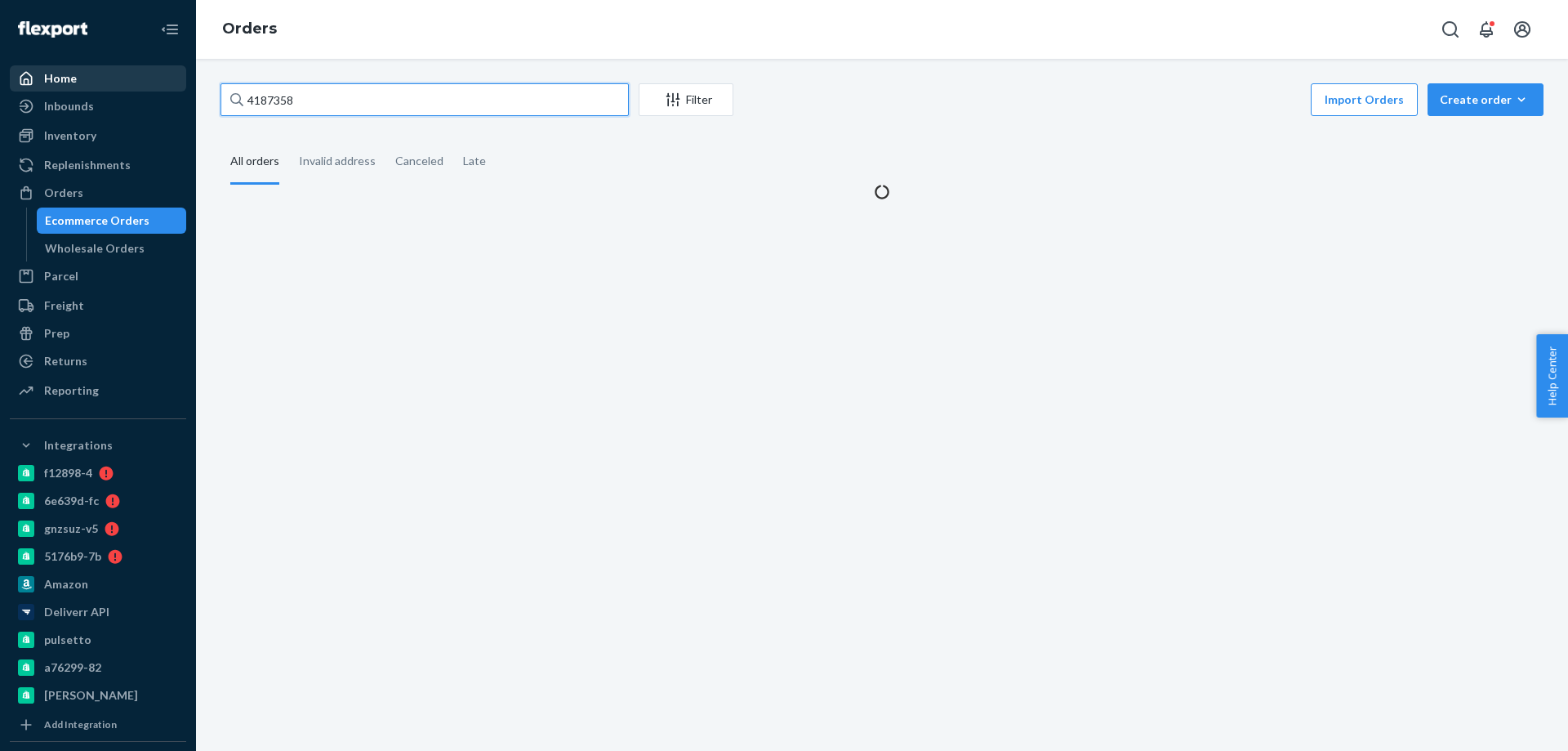
drag, startPoint x: 346, startPoint y: 96, endPoint x: 97, endPoint y: 86, distance: 249.2
click at [136, 96] on div "Home Inbounds Shipping Plans Problems Inventory Products Branded Packaging Repl…" at bounding box center [784, 376] width 1568 height 751
paste input "4208580"
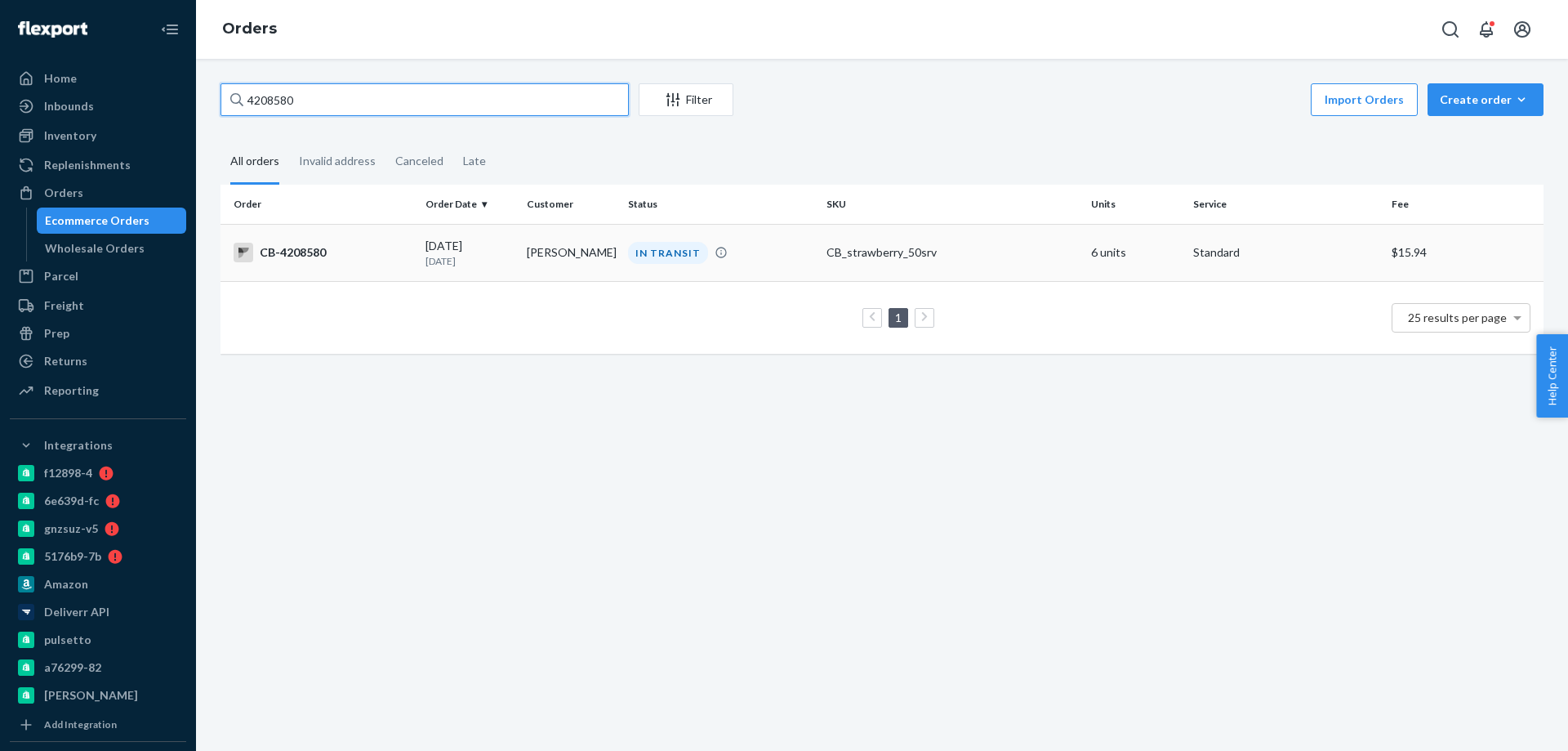
type input "4208580"
click at [481, 259] on p "[DATE]" at bounding box center [470, 261] width 88 height 14
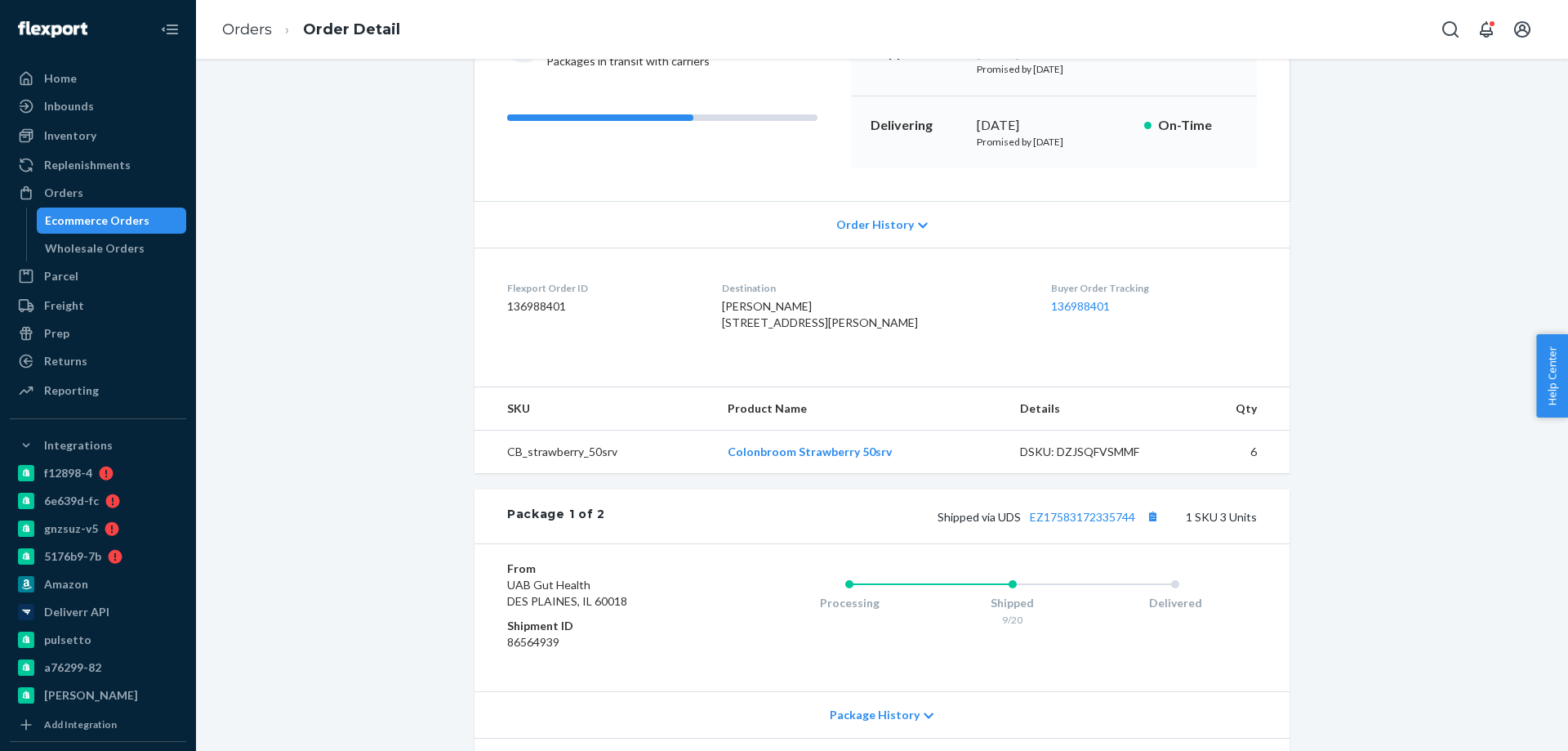
scroll to position [245, 0]
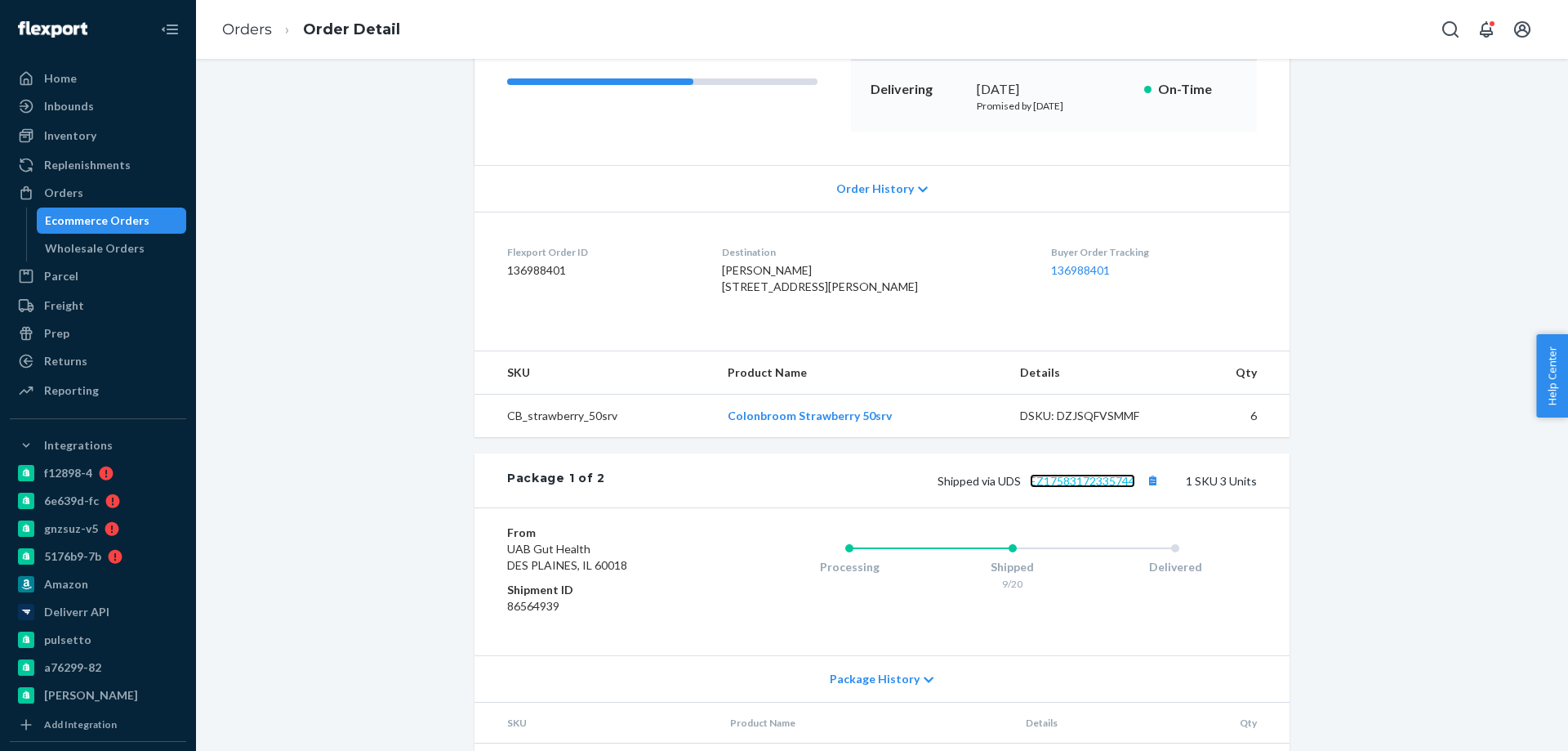
click at [1035, 487] on link "EZ17583172335744" at bounding box center [1083, 481] width 106 height 14
